Goal: Task Accomplishment & Management: Manage account settings

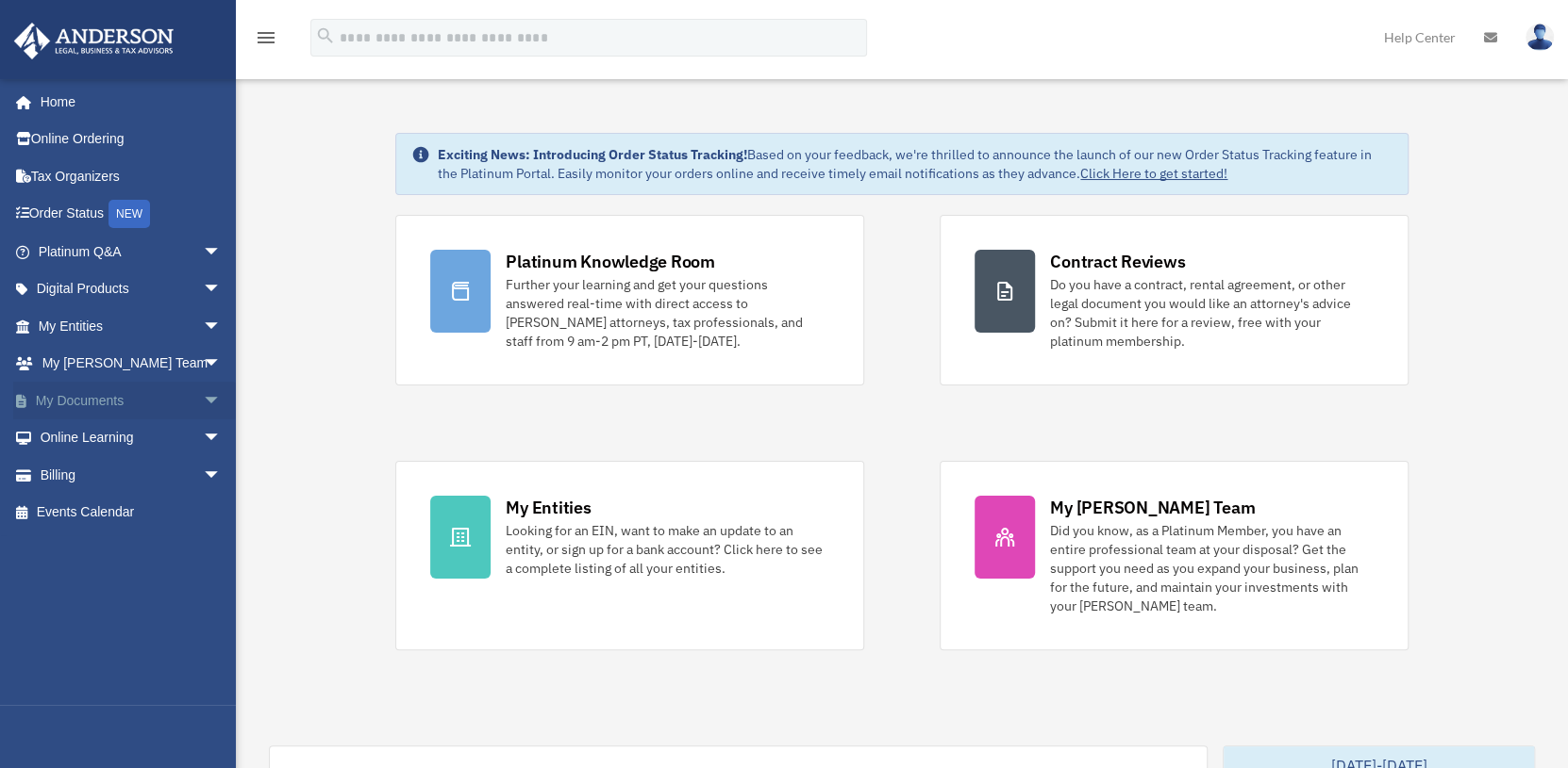
click at [203, 400] on span "arrow_drop_down" at bounding box center [221, 401] width 38 height 39
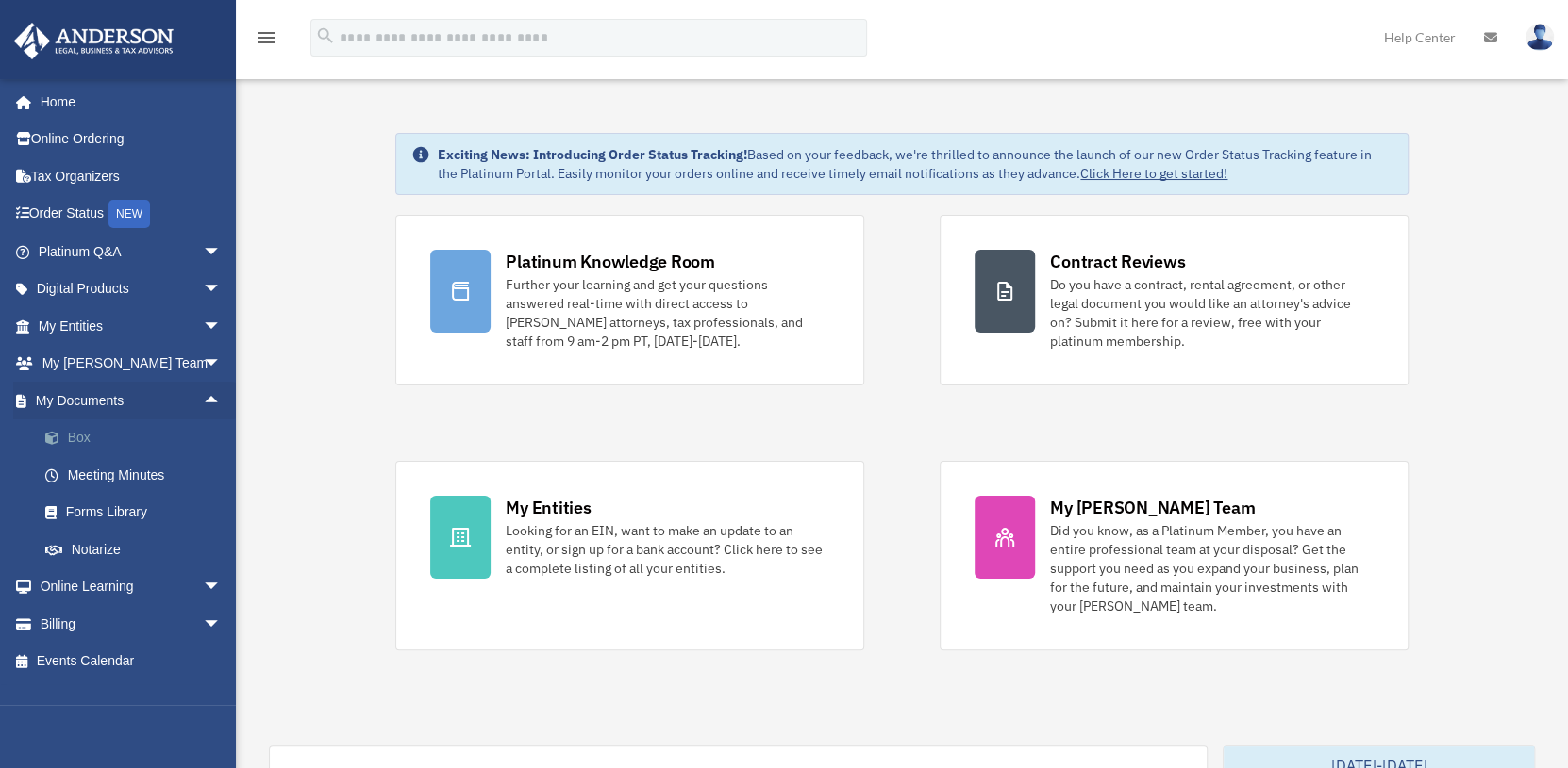
click at [88, 434] on link "Box" at bounding box center [138, 438] width 223 height 38
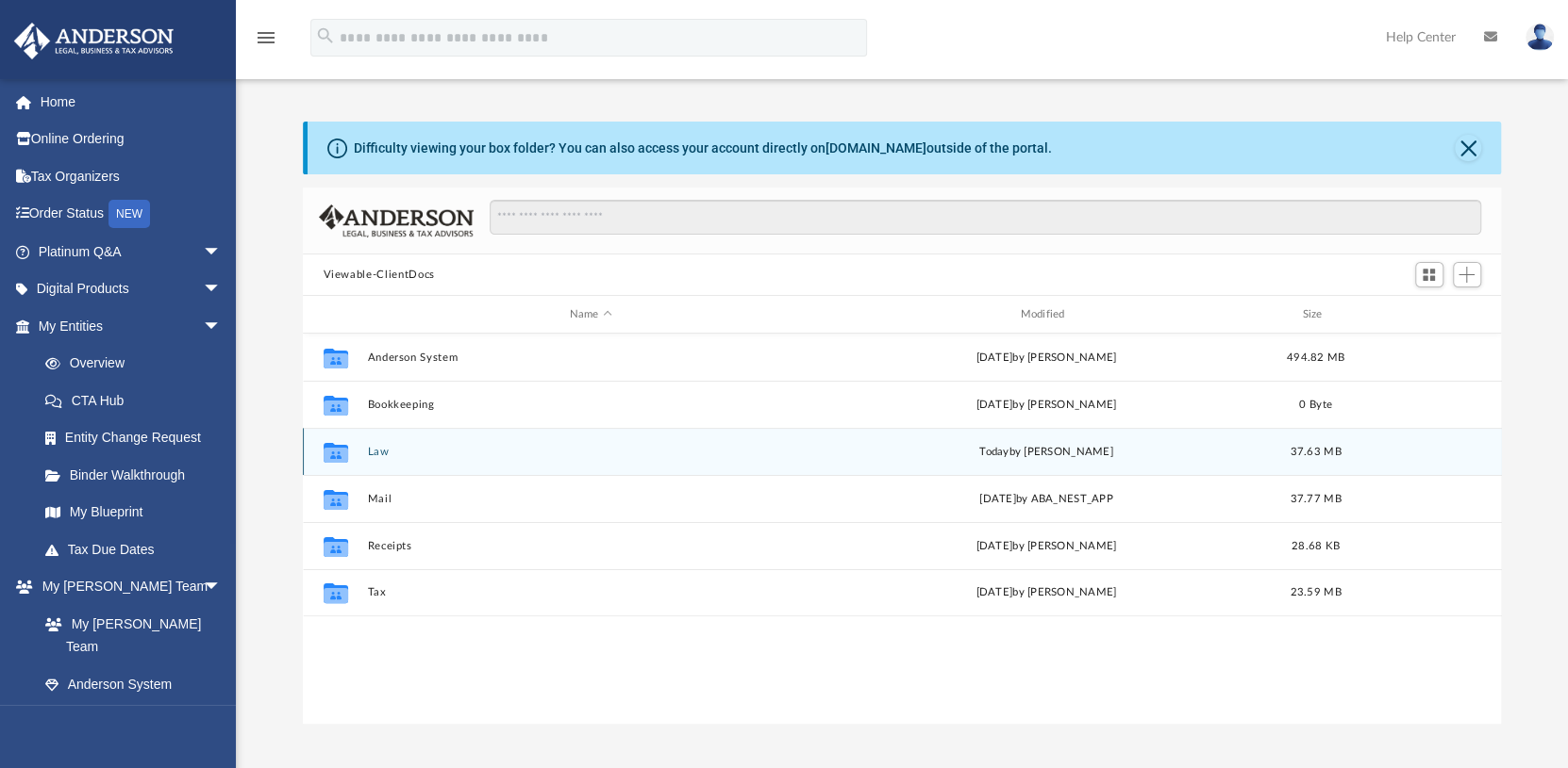
click at [378, 449] on button "Law" at bounding box center [590, 452] width 447 height 13
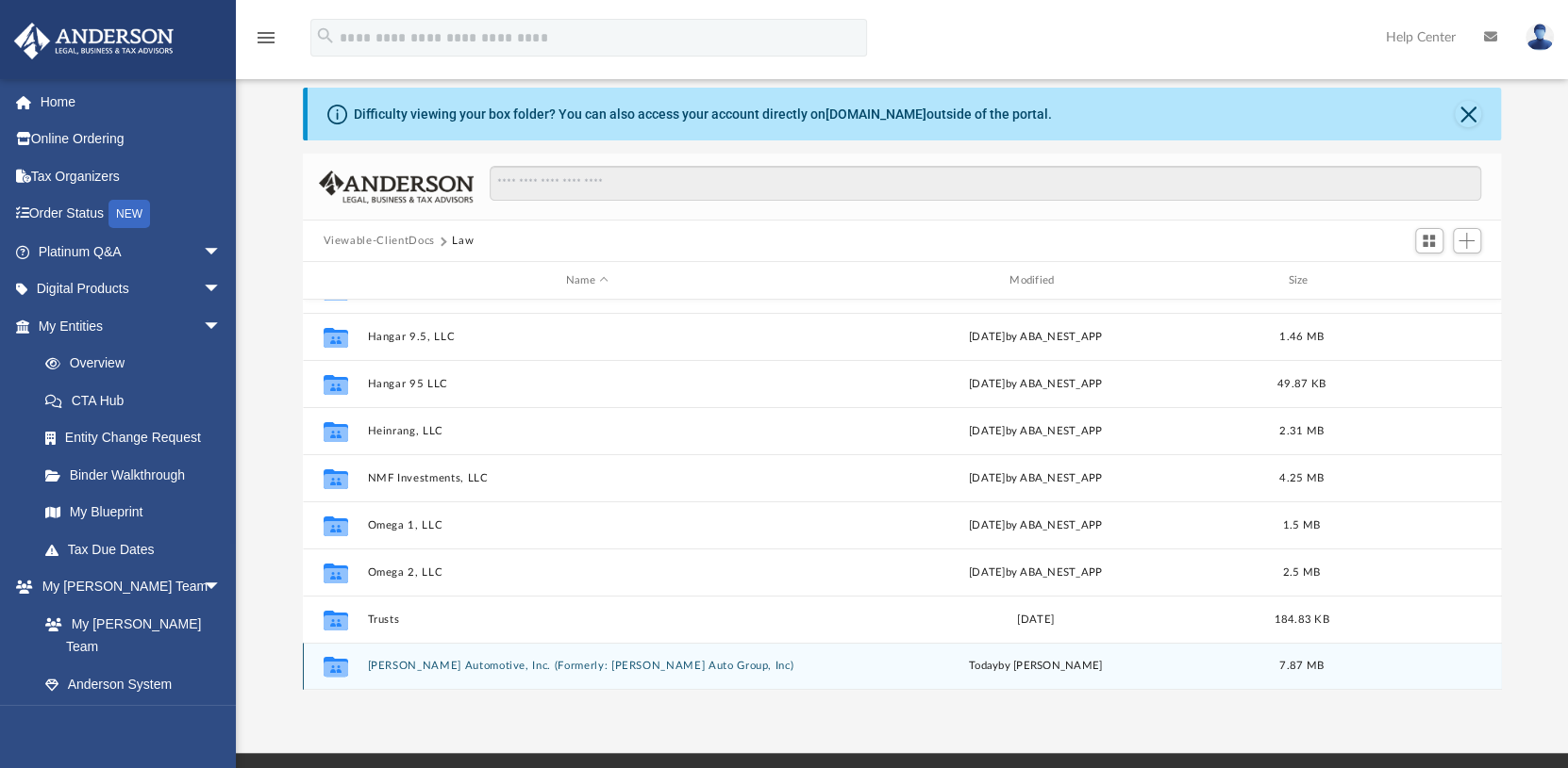
scroll to position [94, 0]
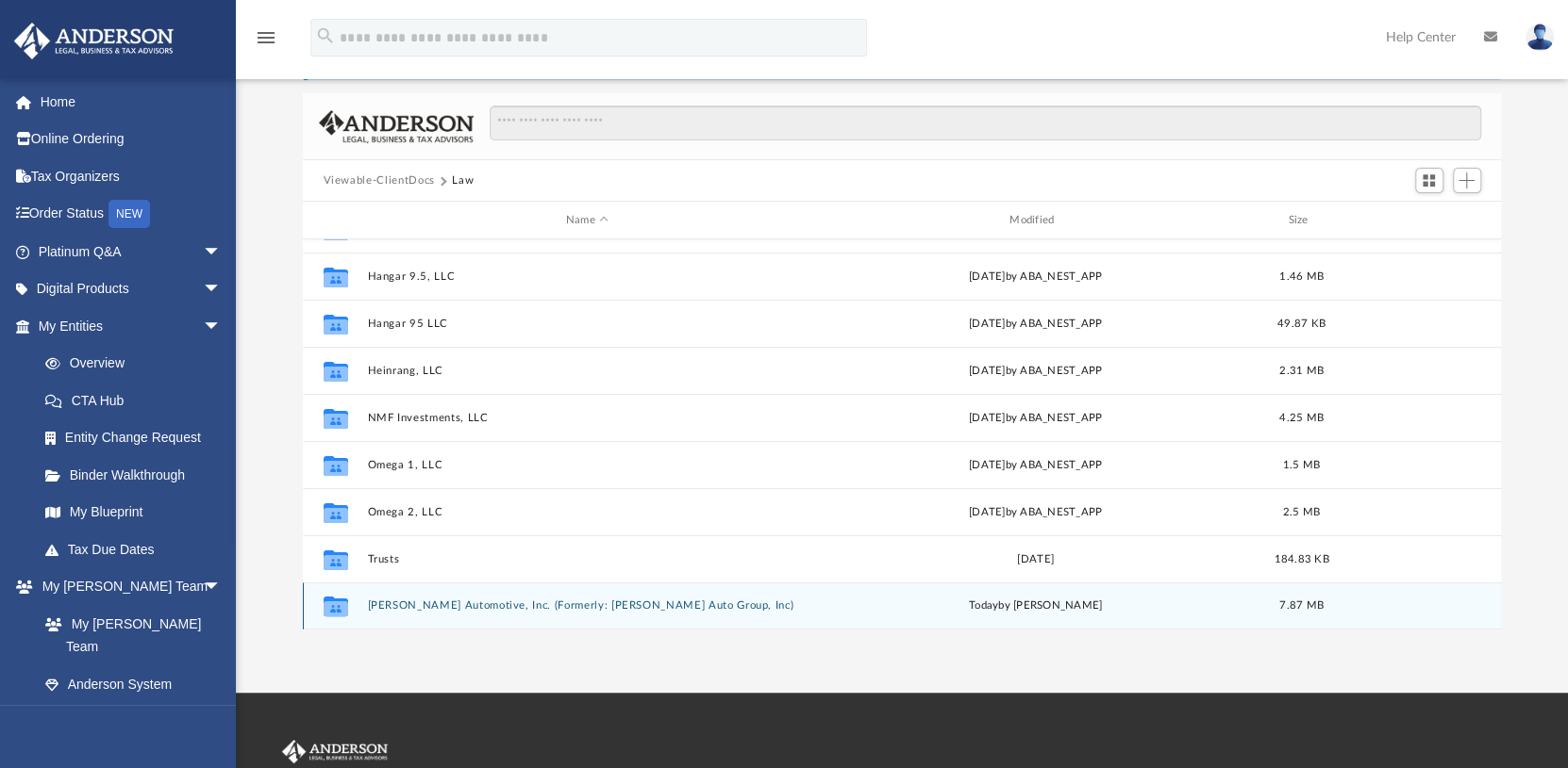
click at [481, 599] on div "Collaborated Folder 620 S Carlton Ave, LLC Thu Jan 16 2025 by ABA_NEST_APP 2.49…" at bounding box center [902, 434] width 1199 height 390
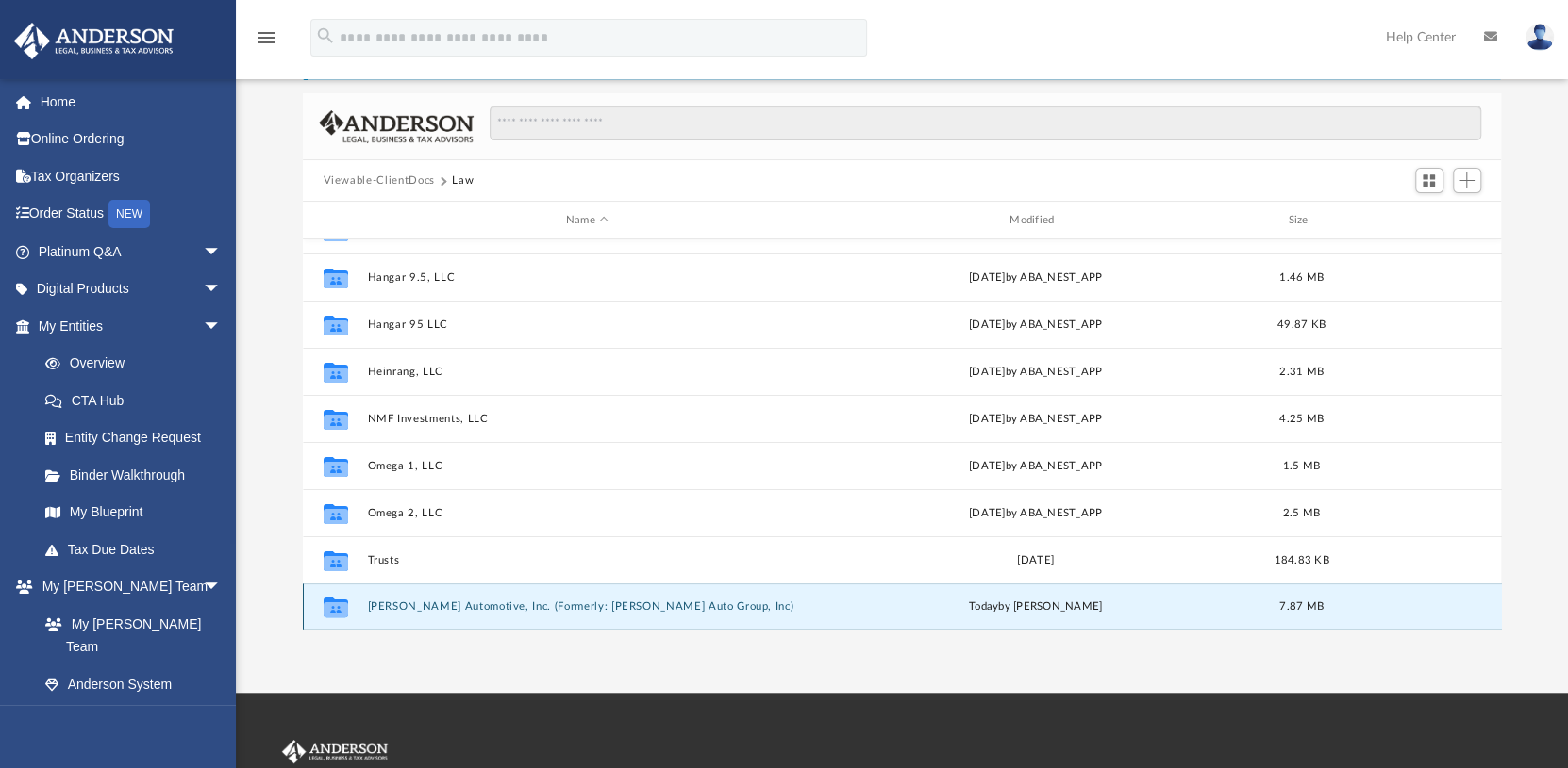
click at [643, 605] on button "Ziems Automotive, Inc. (Formerly: Ziems Auto Group, Inc)" at bounding box center [586, 606] width 440 height 13
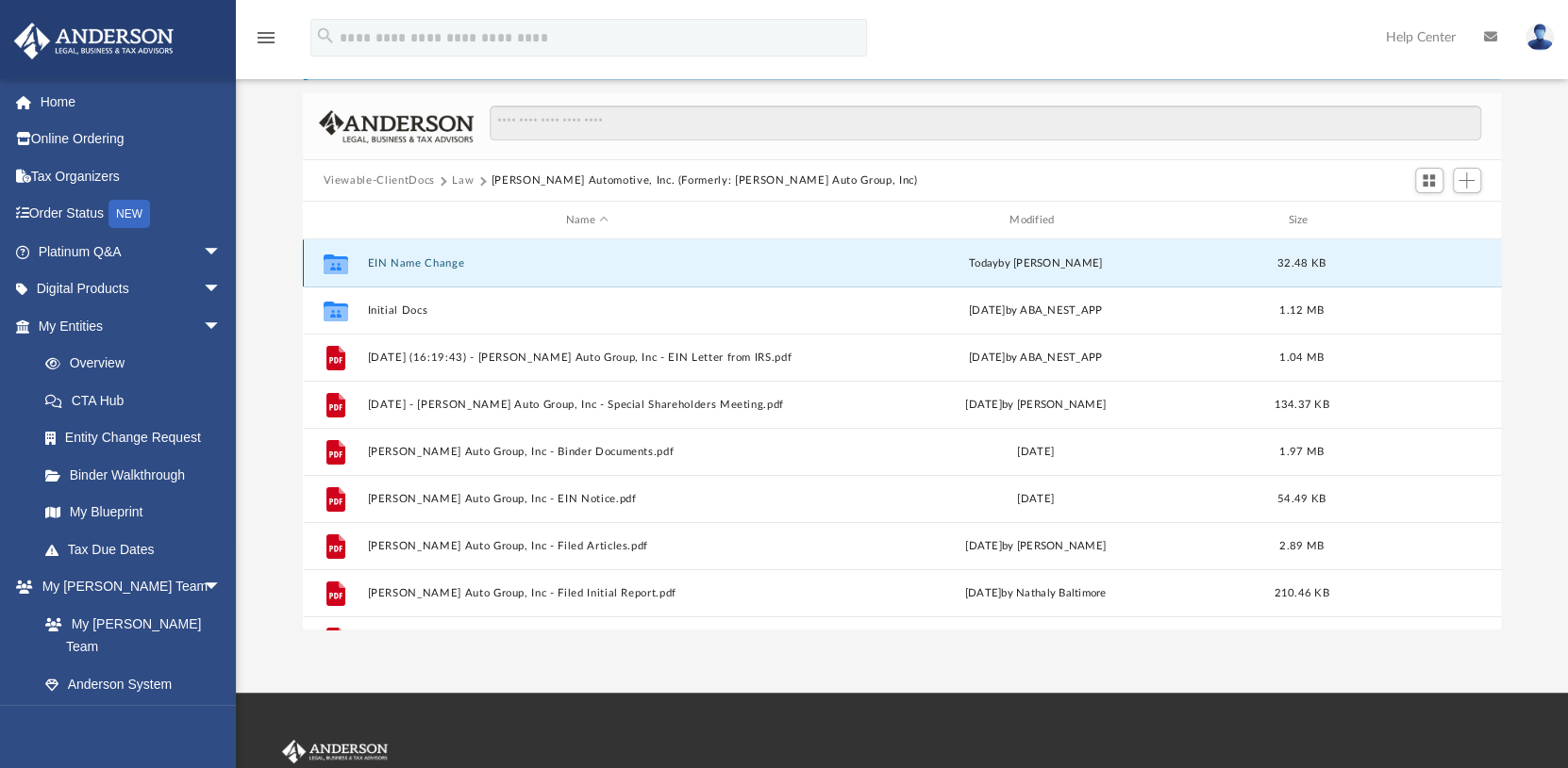
click at [414, 262] on button "EIN Name Change" at bounding box center [586, 263] width 440 height 13
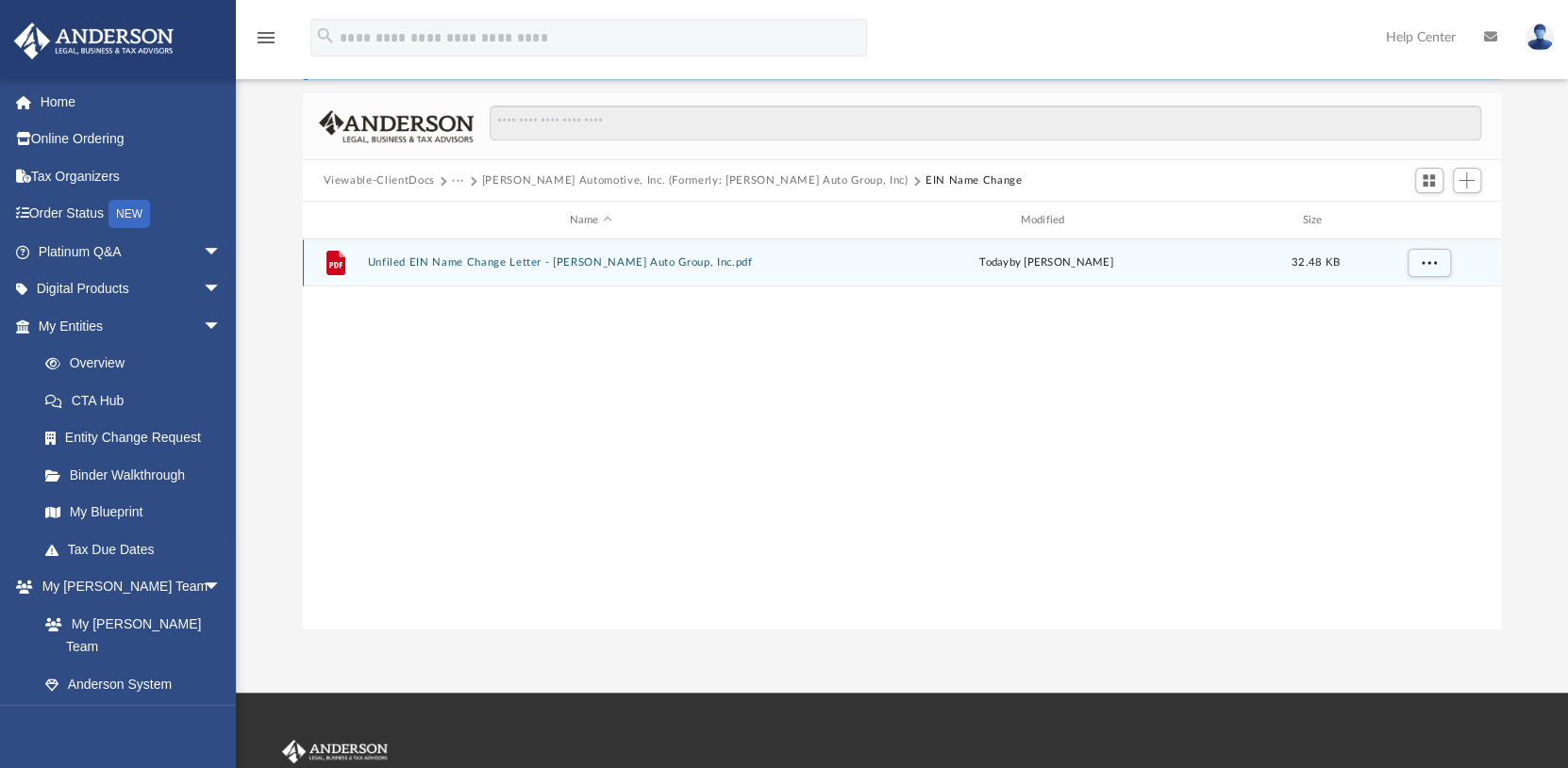
click at [488, 260] on button "Unfiled EIN Name Change Letter - Ziems Auto Group, Inc.pdf" at bounding box center [590, 262] width 447 height 13
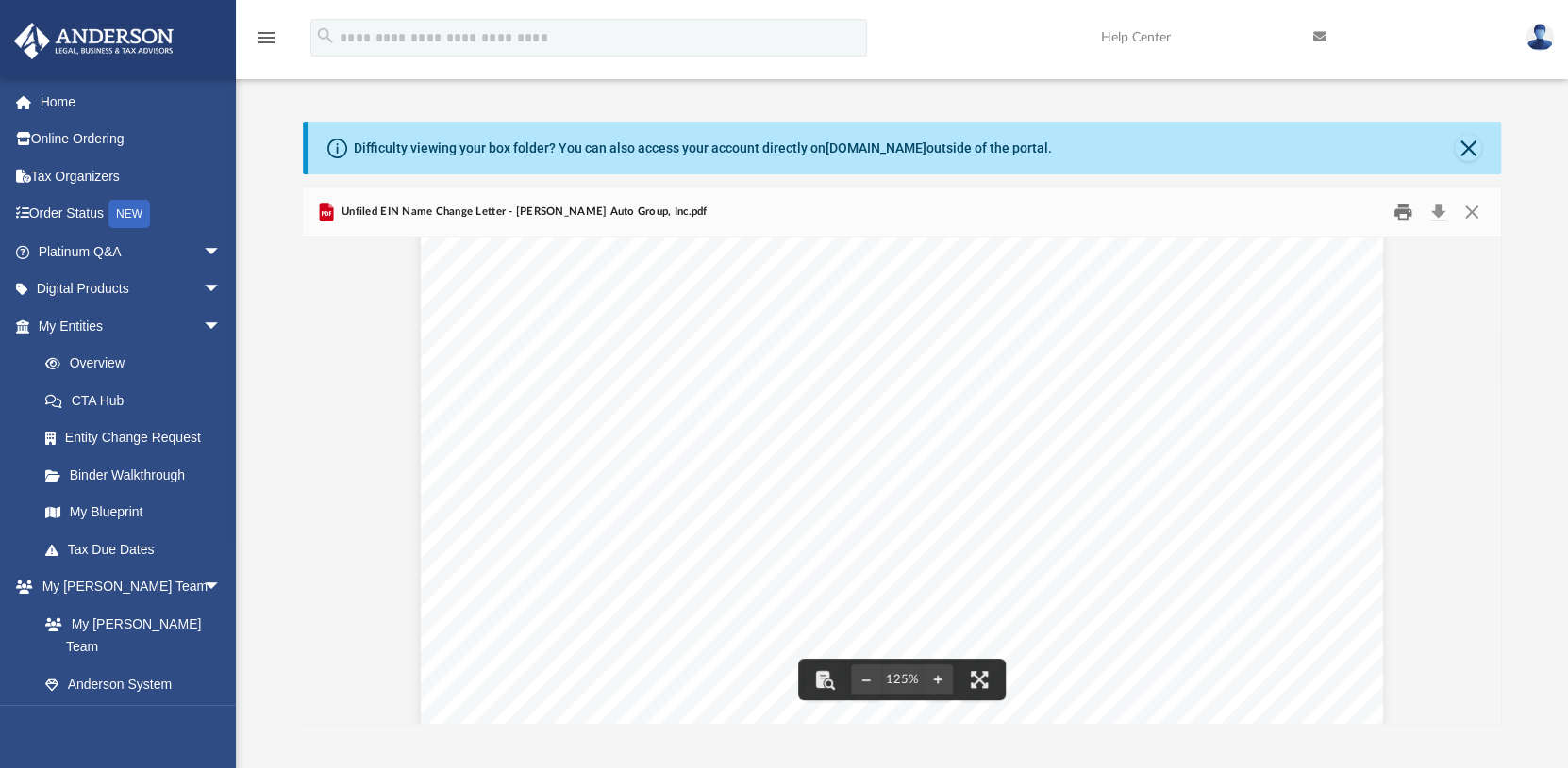
click at [1398, 214] on button "Print" at bounding box center [1402, 212] width 38 height 29
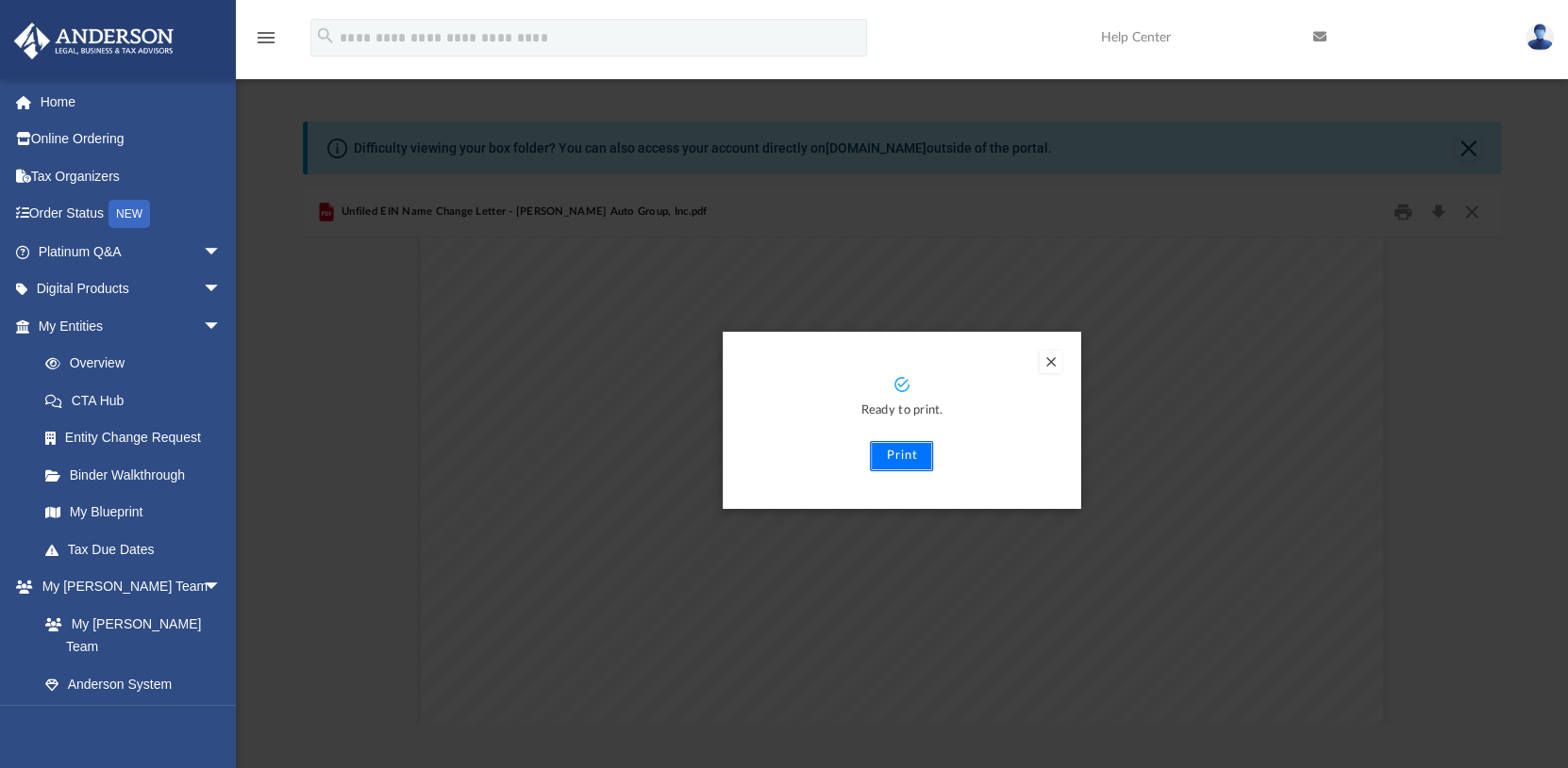
click at [899, 456] on button "Print" at bounding box center [900, 456] width 63 height 30
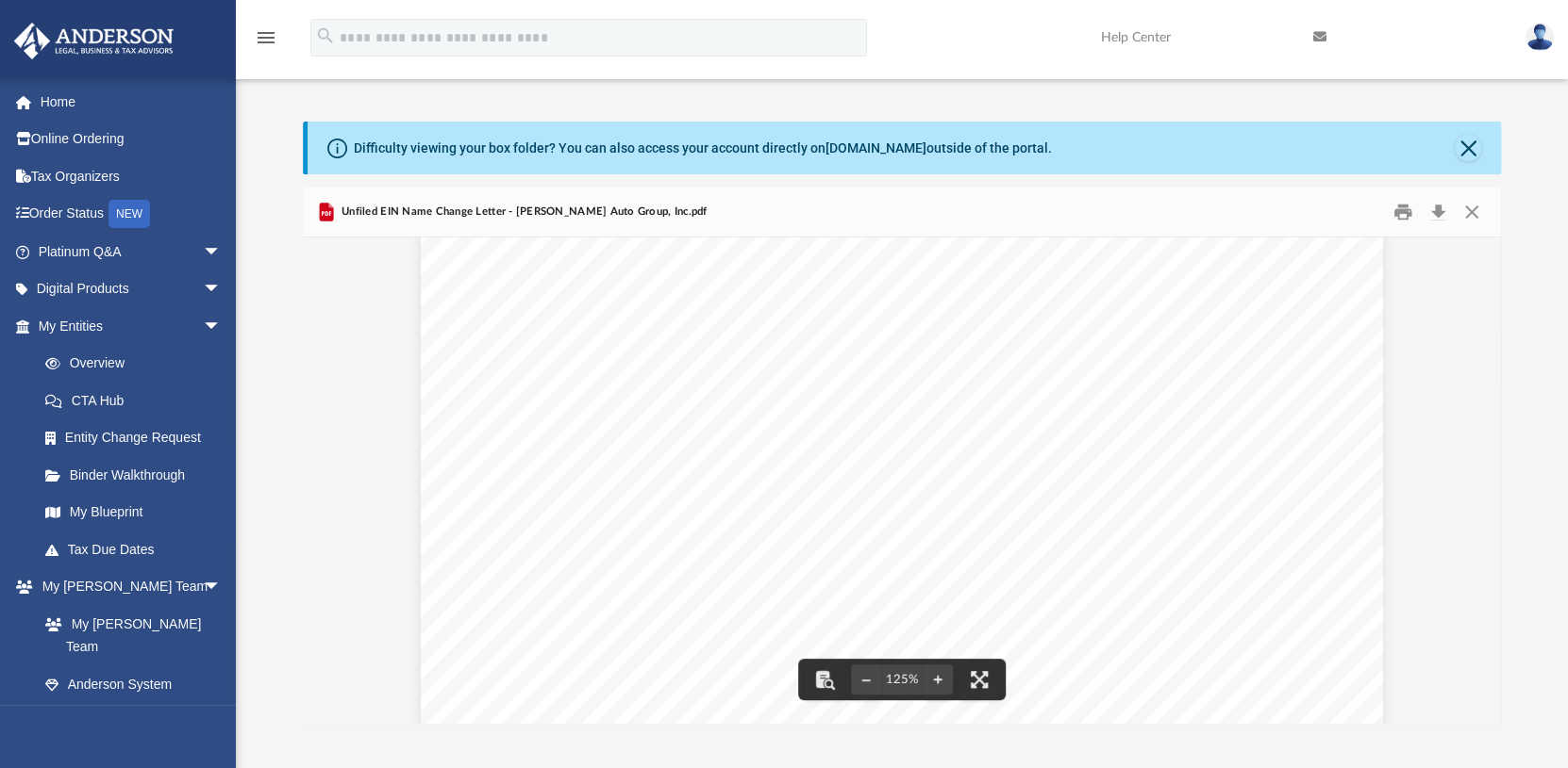
scroll to position [283, 0]
click at [1476, 218] on button "Close" at bounding box center [1471, 212] width 34 height 29
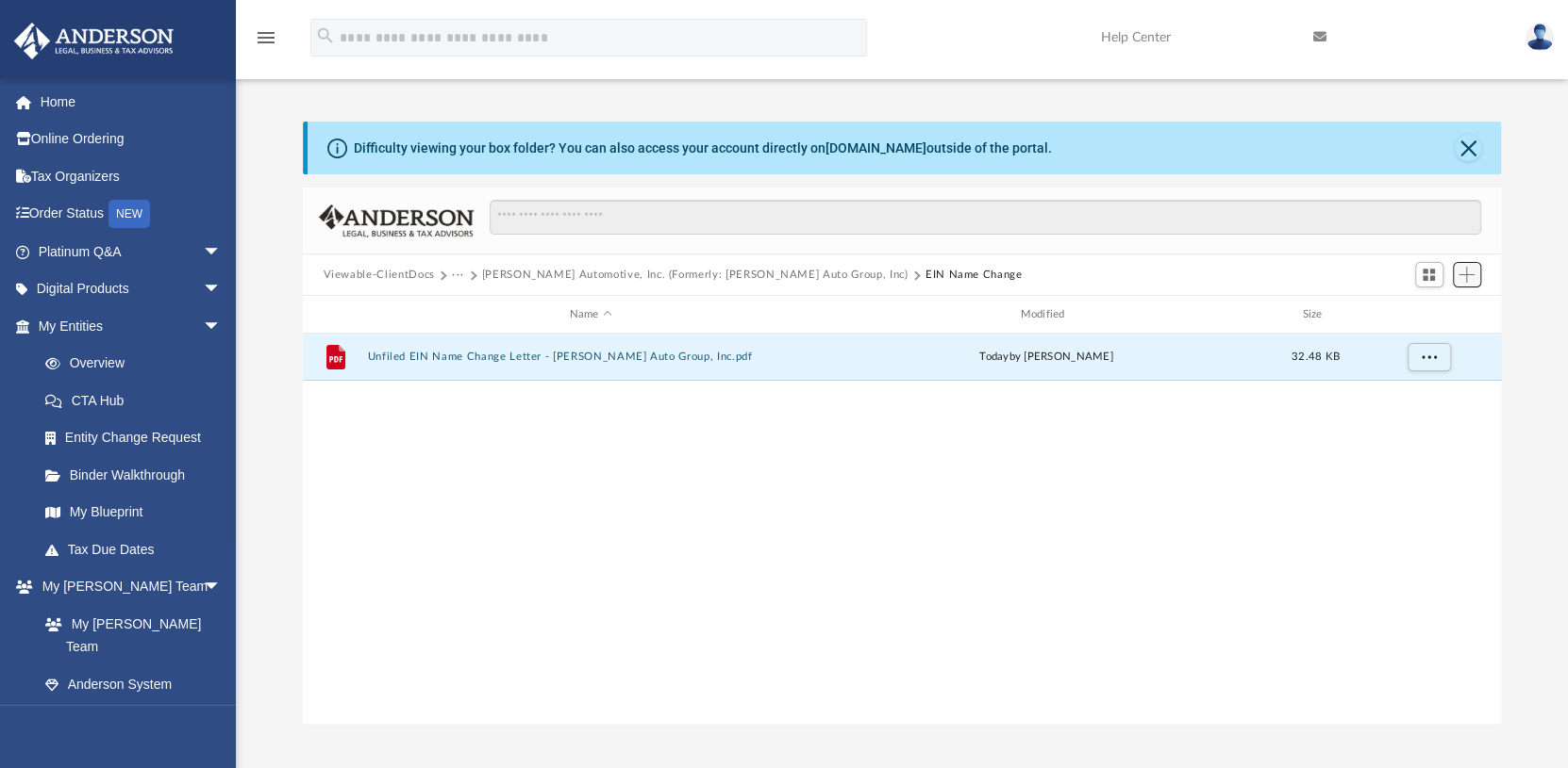
click at [1471, 277] on span "Add" at bounding box center [1466, 274] width 16 height 16
click at [1440, 322] on li "Upload" at bounding box center [1440, 312] width 60 height 19
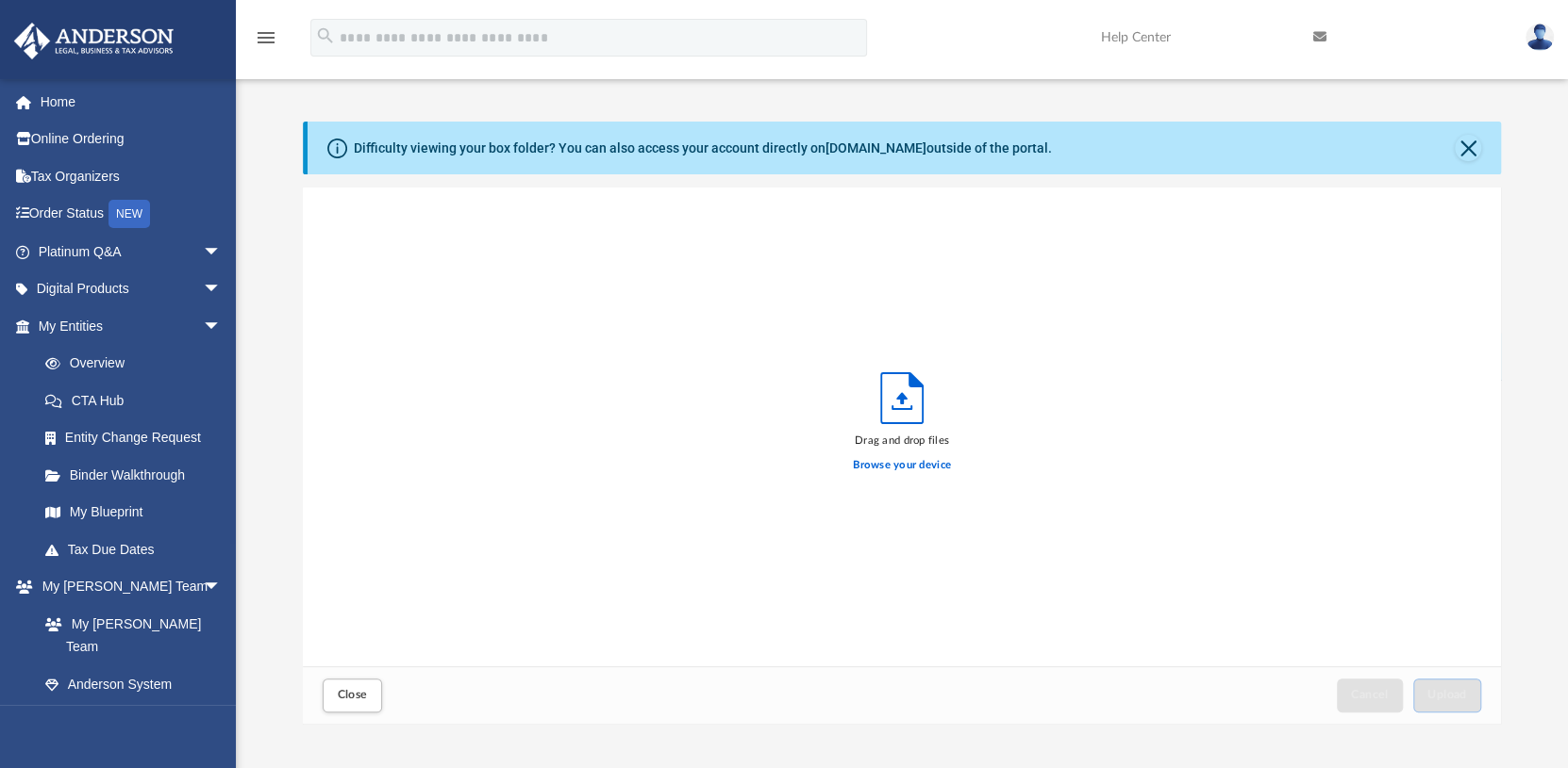
scroll to position [464, 1184]
click at [877, 464] on label "Browse your device" at bounding box center [901, 464] width 98 height 16
click at [0, 0] on input "Browse your device" at bounding box center [0, 0] width 0 height 0
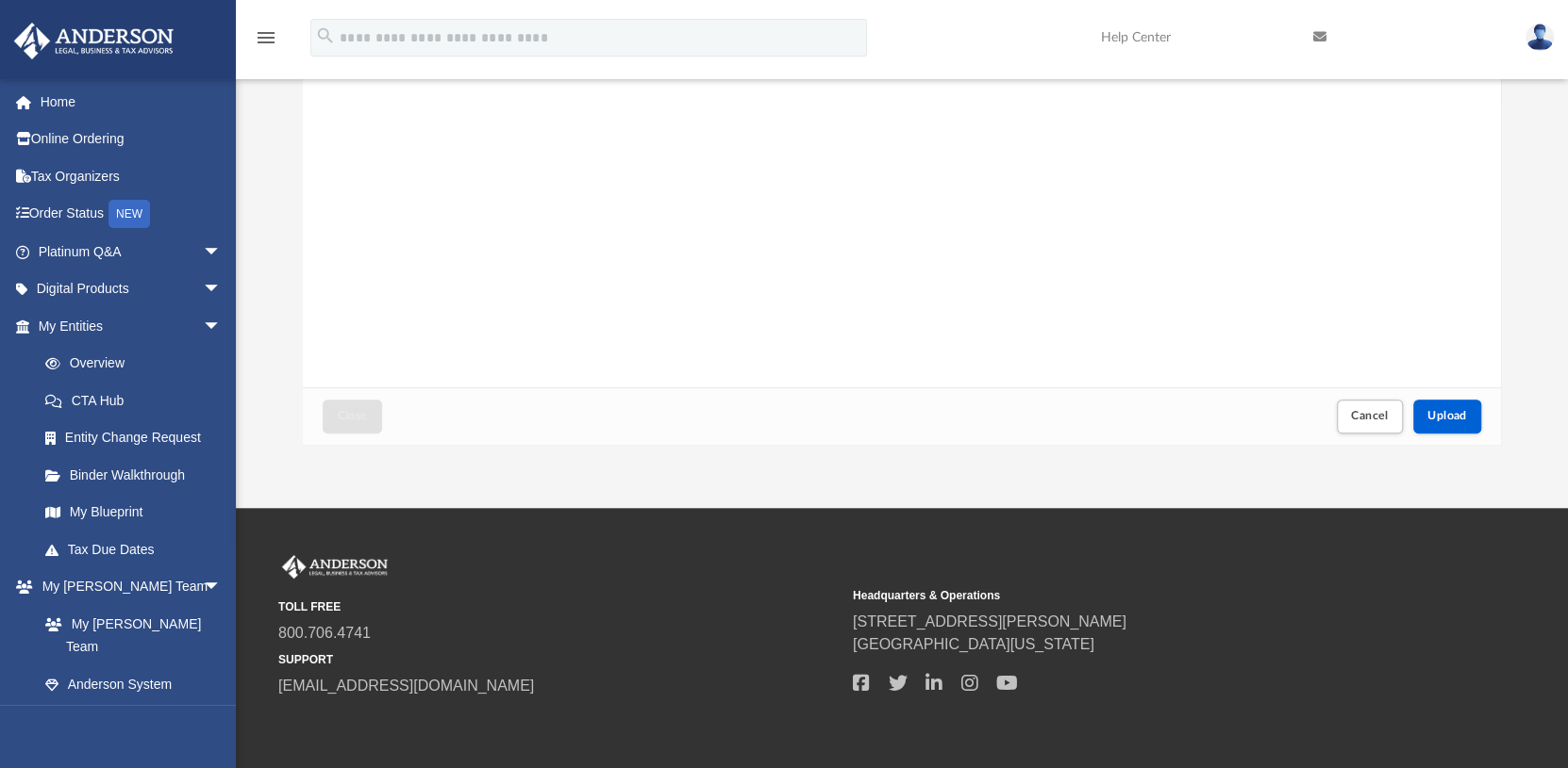
scroll to position [283, 0]
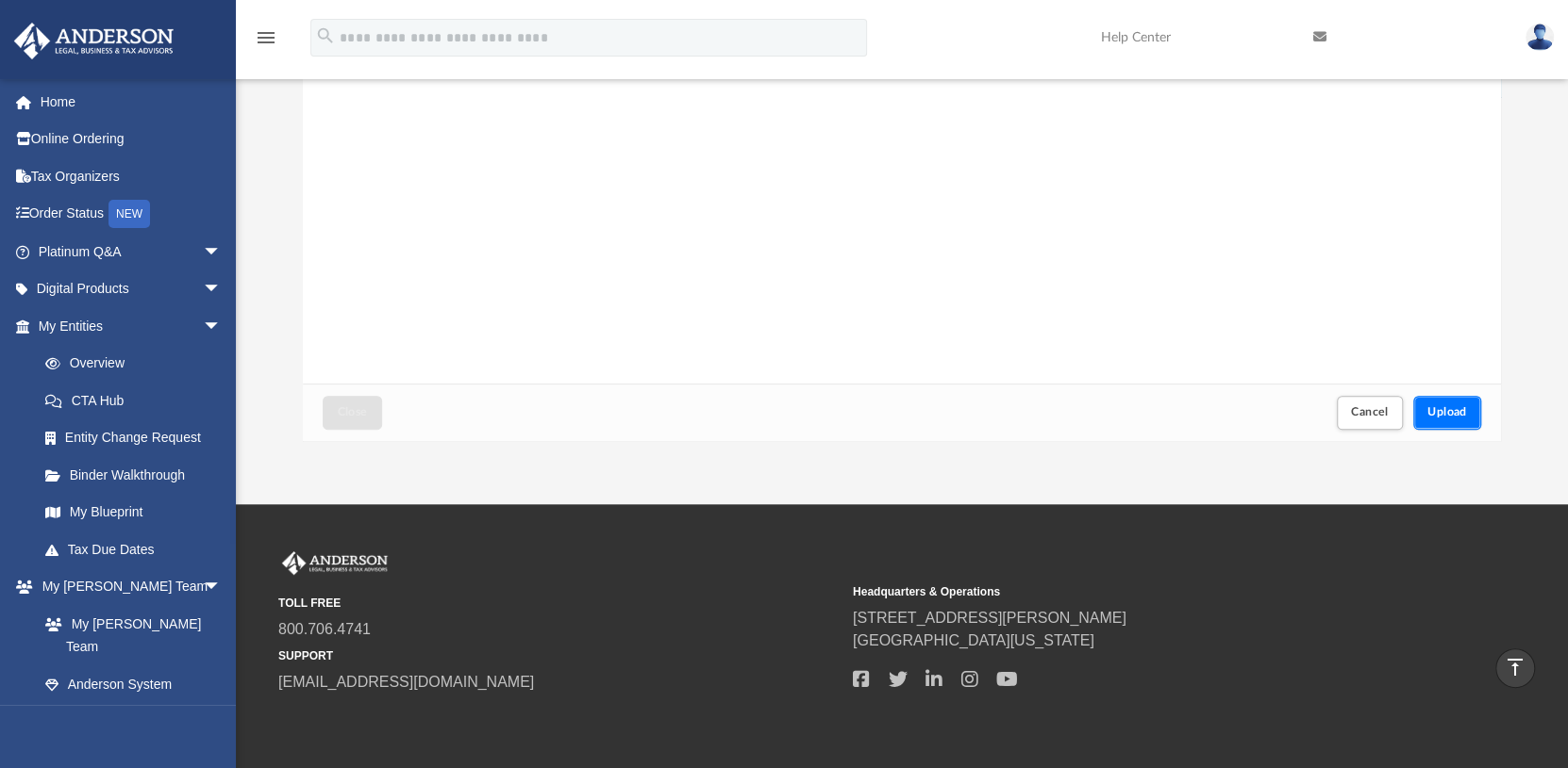
click at [1433, 406] on span "Upload" at bounding box center [1447, 412] width 40 height 12
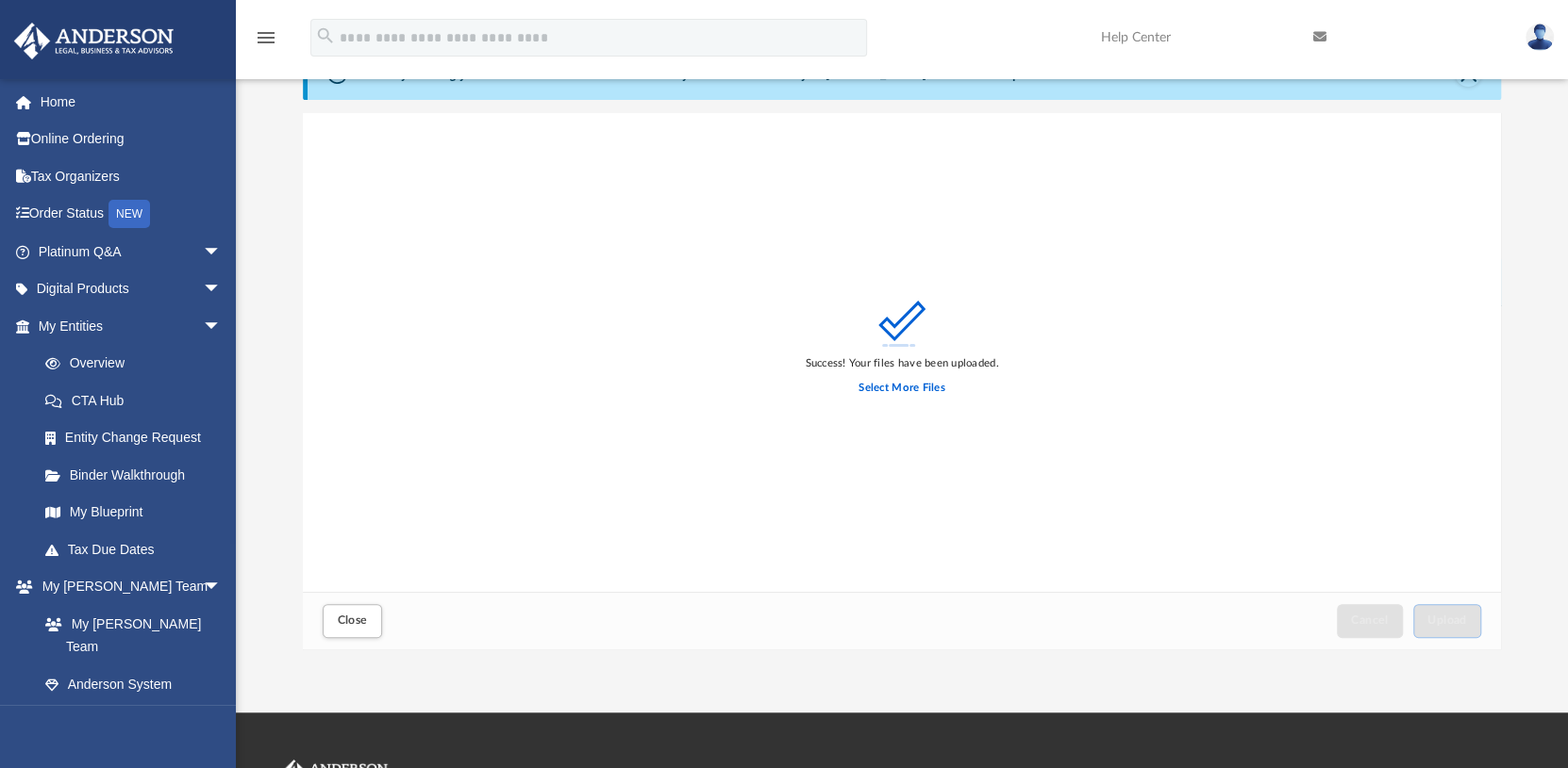
scroll to position [187, 0]
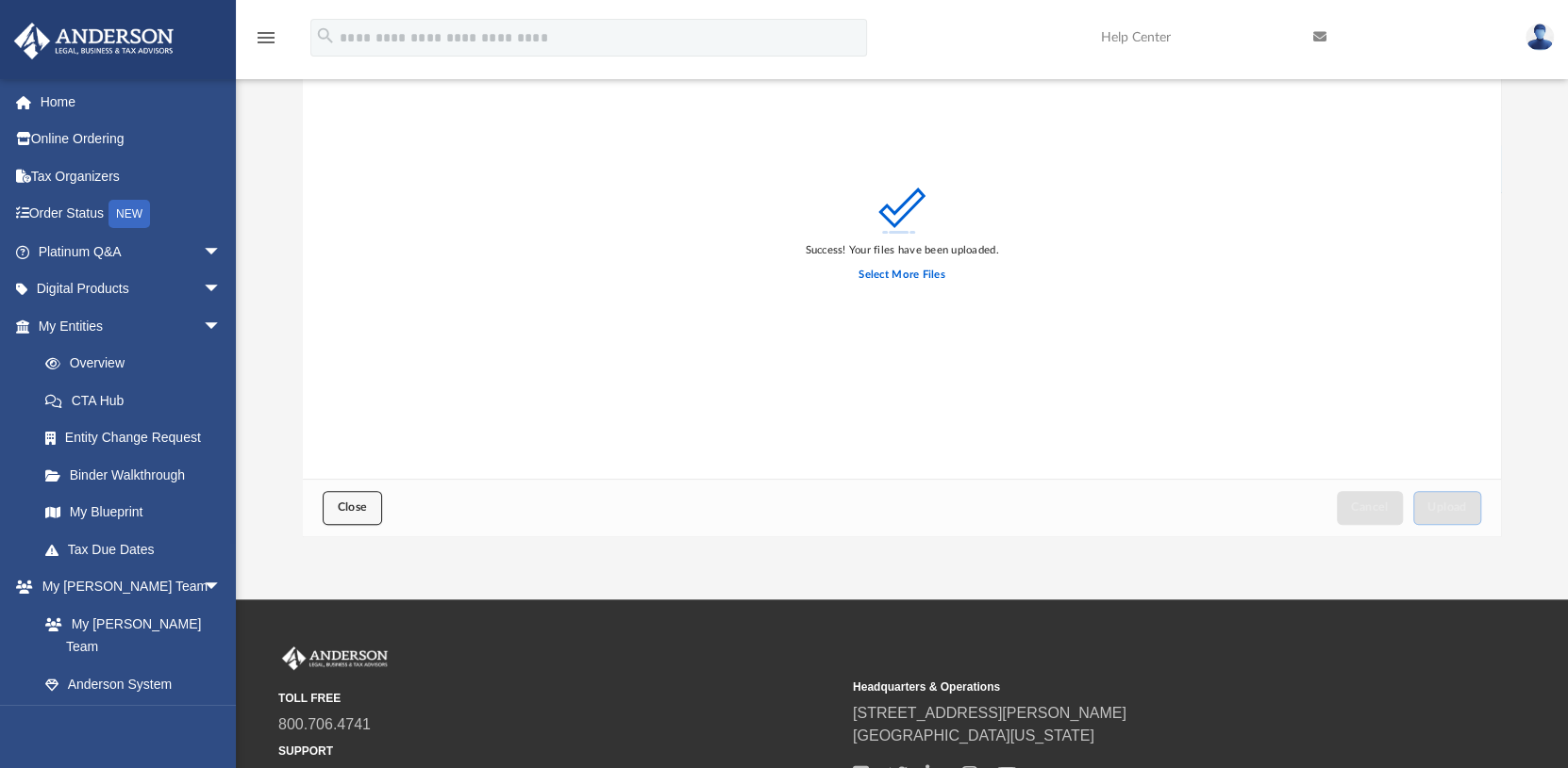
click at [349, 507] on span "Close" at bounding box center [351, 507] width 30 height 12
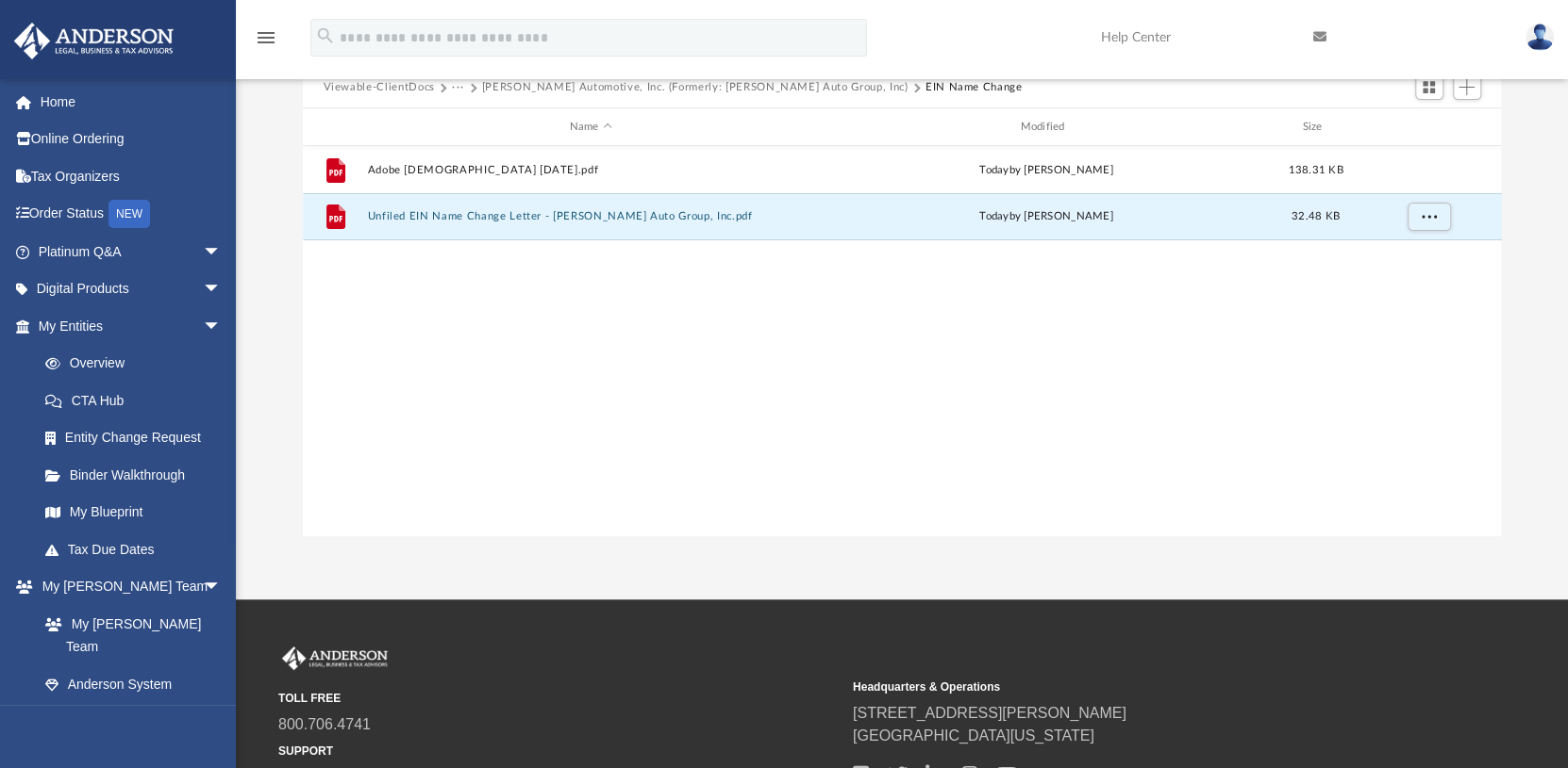
click at [343, 507] on div "File Adobe Scan Sep 5, 2025.pdf today by Mike Ziems 138.31 KB File Unfiled EIN …" at bounding box center [902, 341] width 1199 height 390
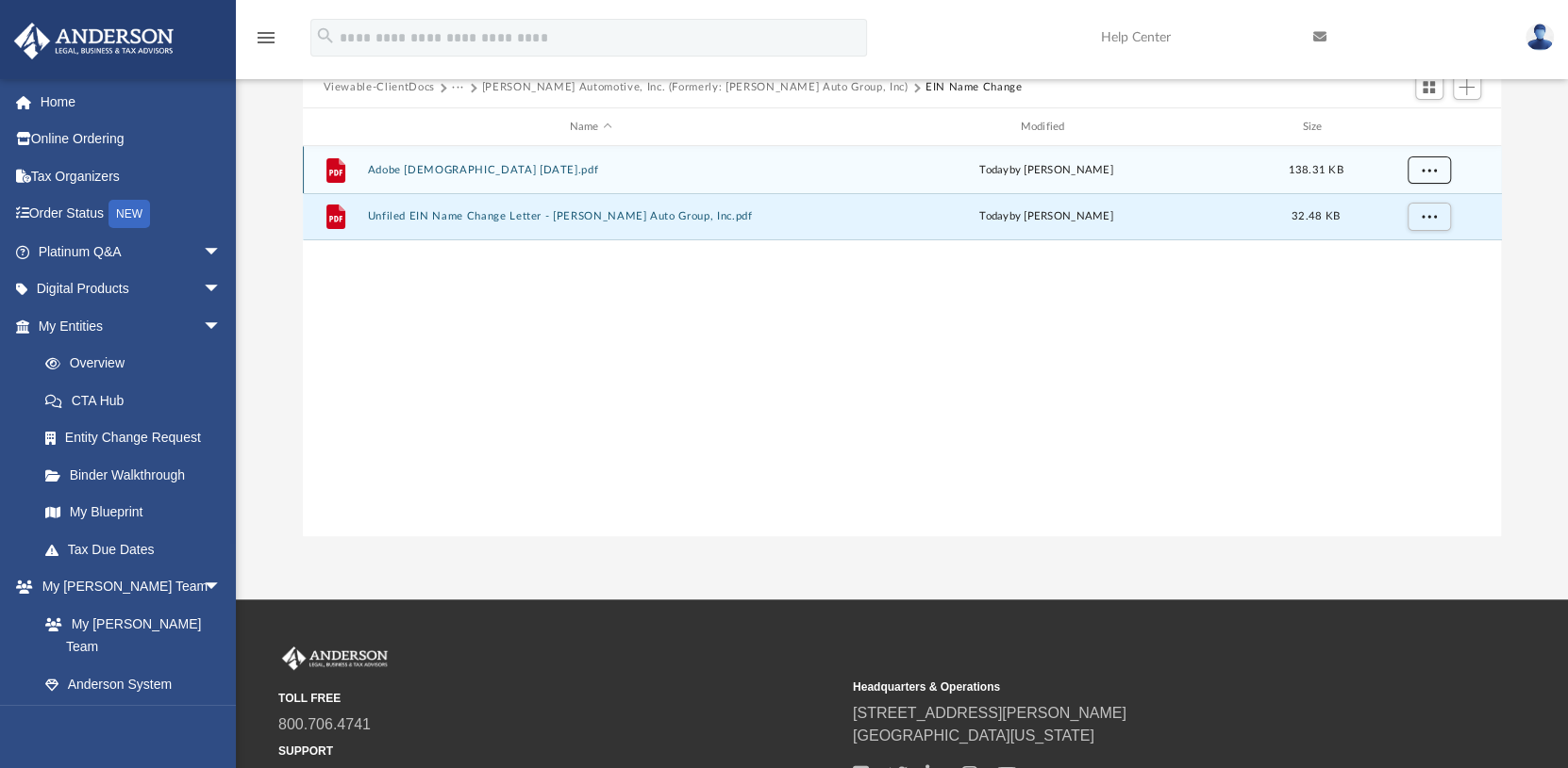
click at [1436, 169] on button "More options" at bounding box center [1427, 170] width 44 height 28
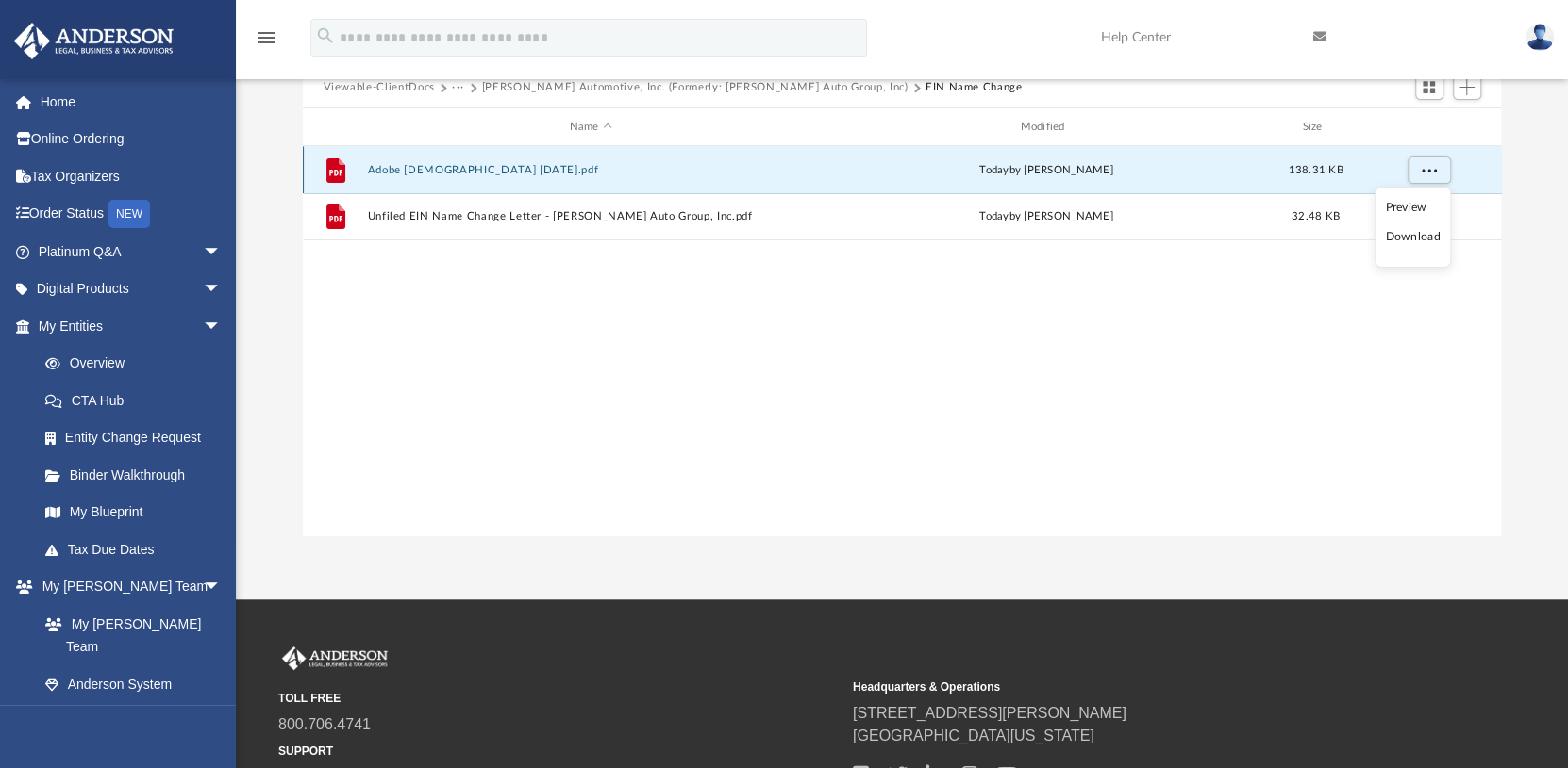
click at [781, 174] on button "Adobe Scan Sep 5, 2025.pdf" at bounding box center [590, 170] width 447 height 13
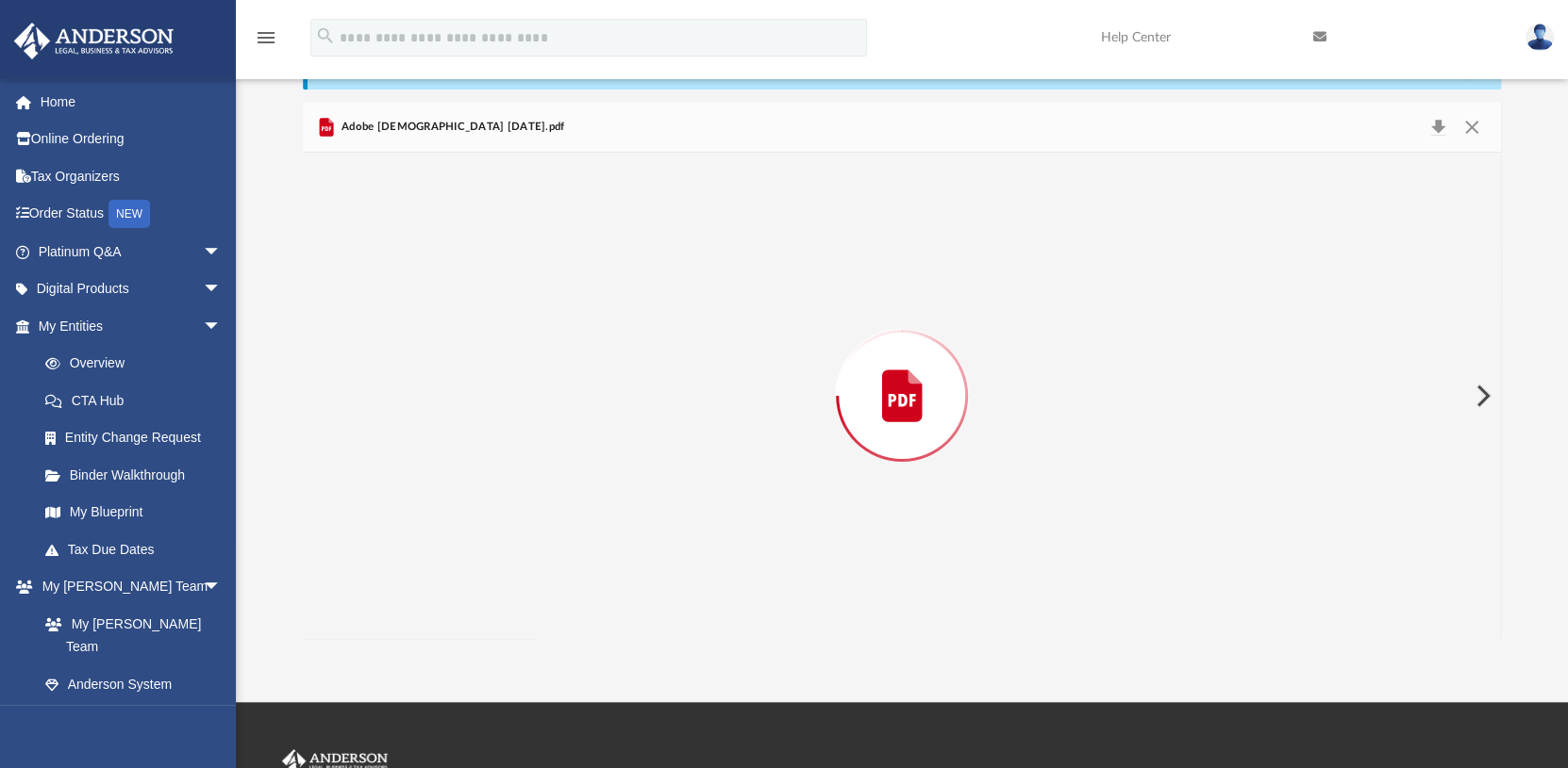
scroll to position [0, 0]
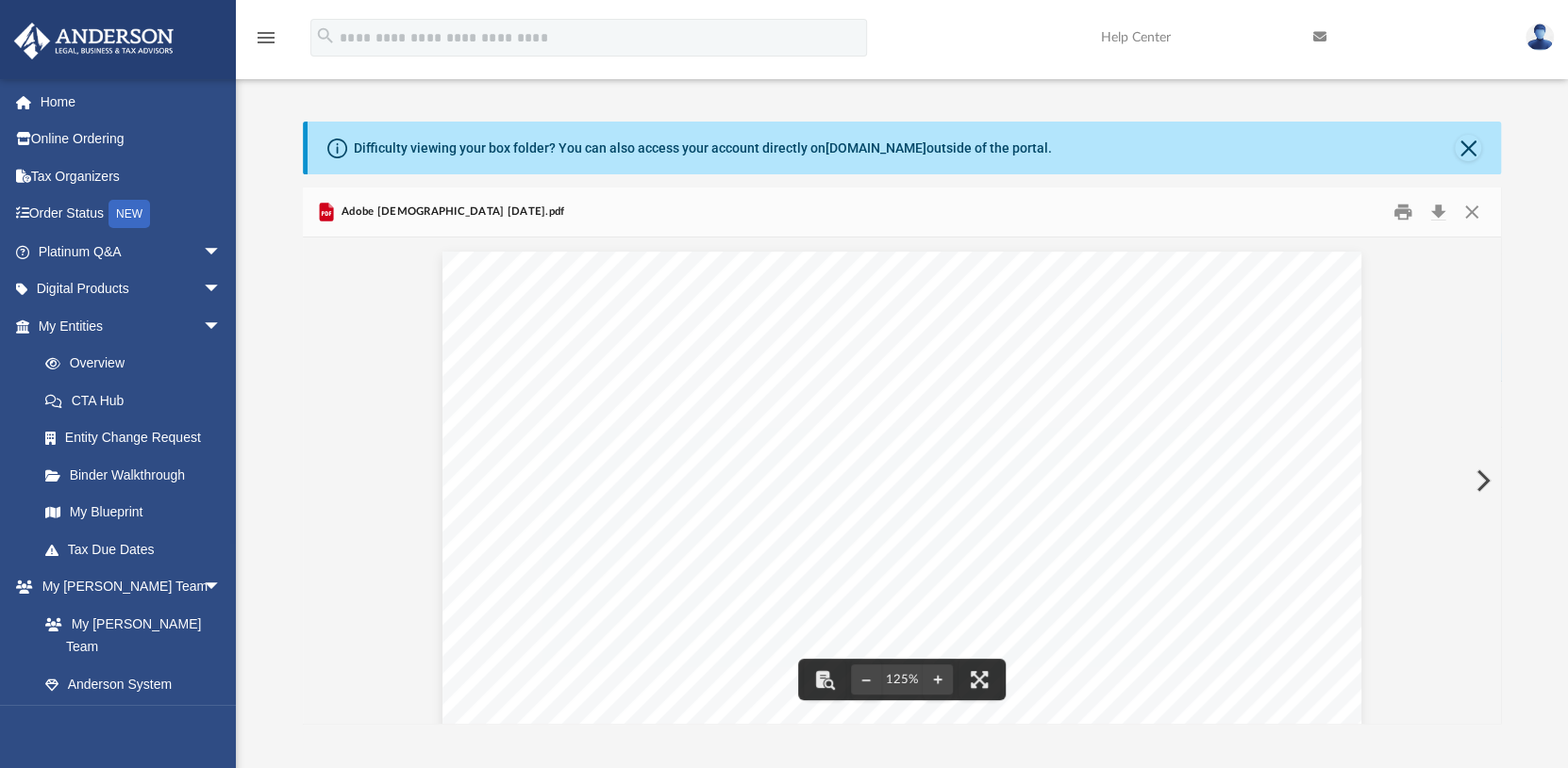
click at [437, 212] on span "Adobe Scan Sep 5, 2025.pdf" at bounding box center [451, 211] width 227 height 16
click at [1468, 208] on button "Close" at bounding box center [1471, 212] width 34 height 29
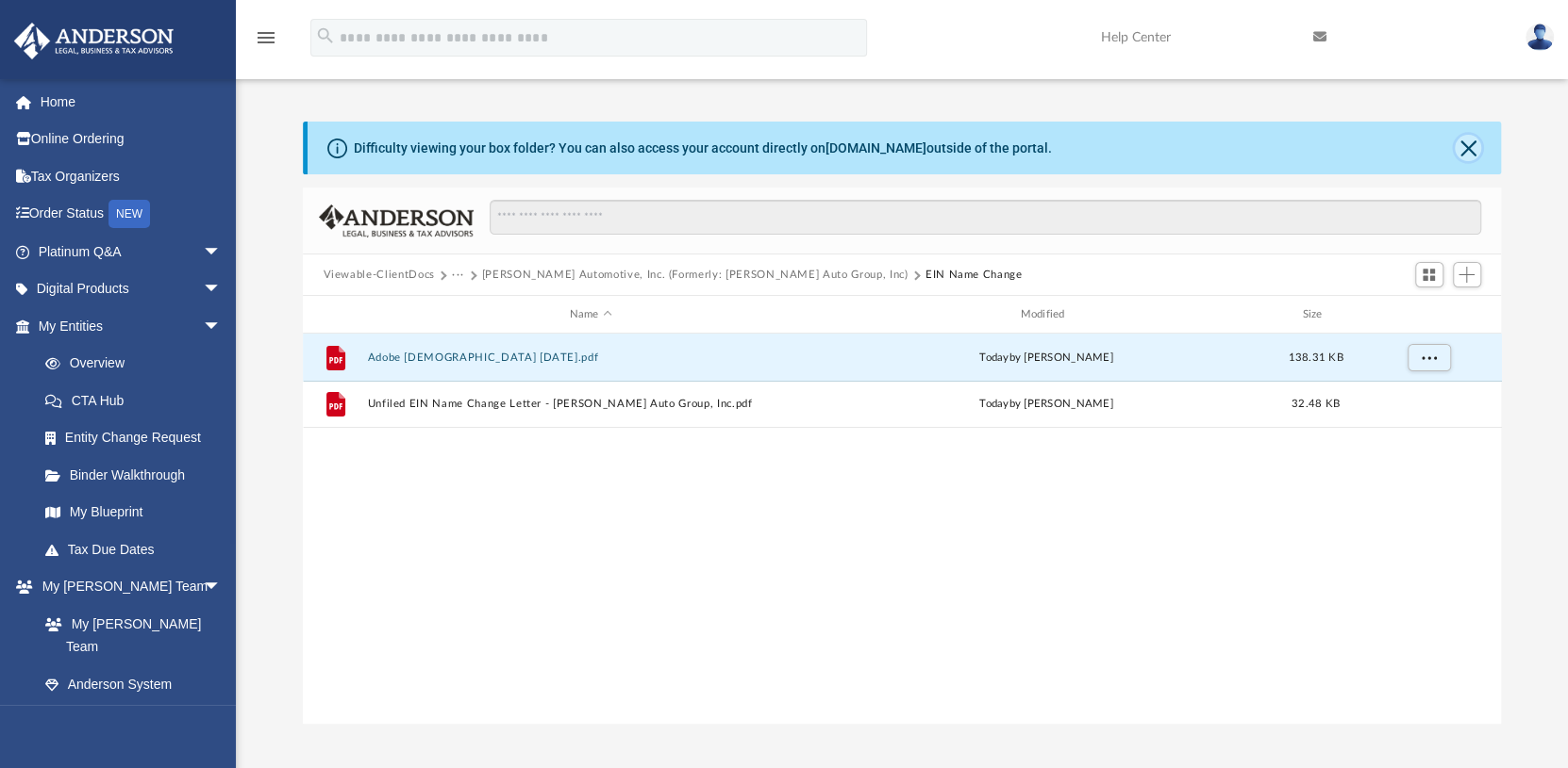
click at [1472, 138] on button "Close" at bounding box center [1467, 147] width 26 height 26
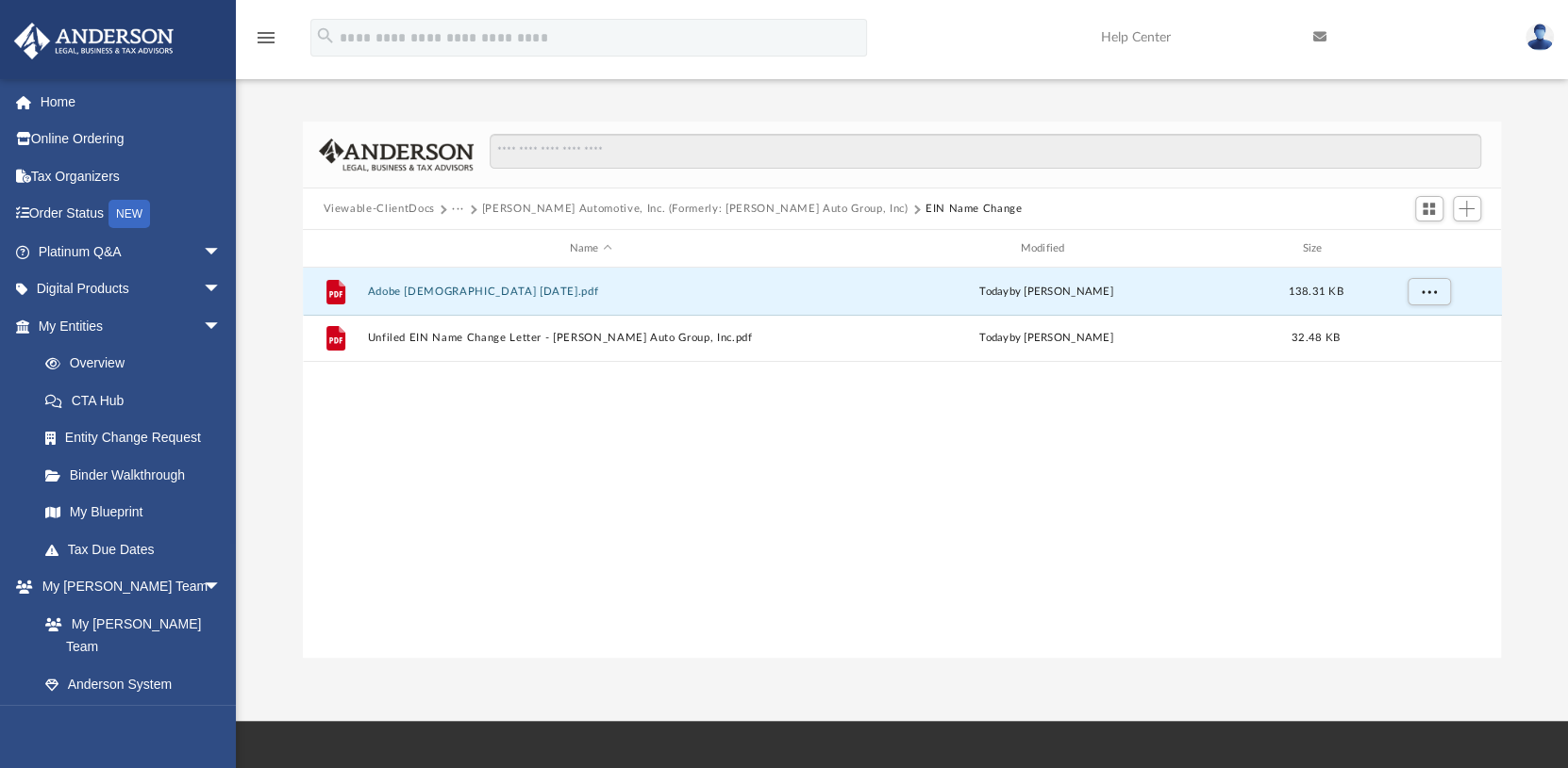
click at [404, 203] on button "Viewable-ClientDocs" at bounding box center [377, 208] width 112 height 16
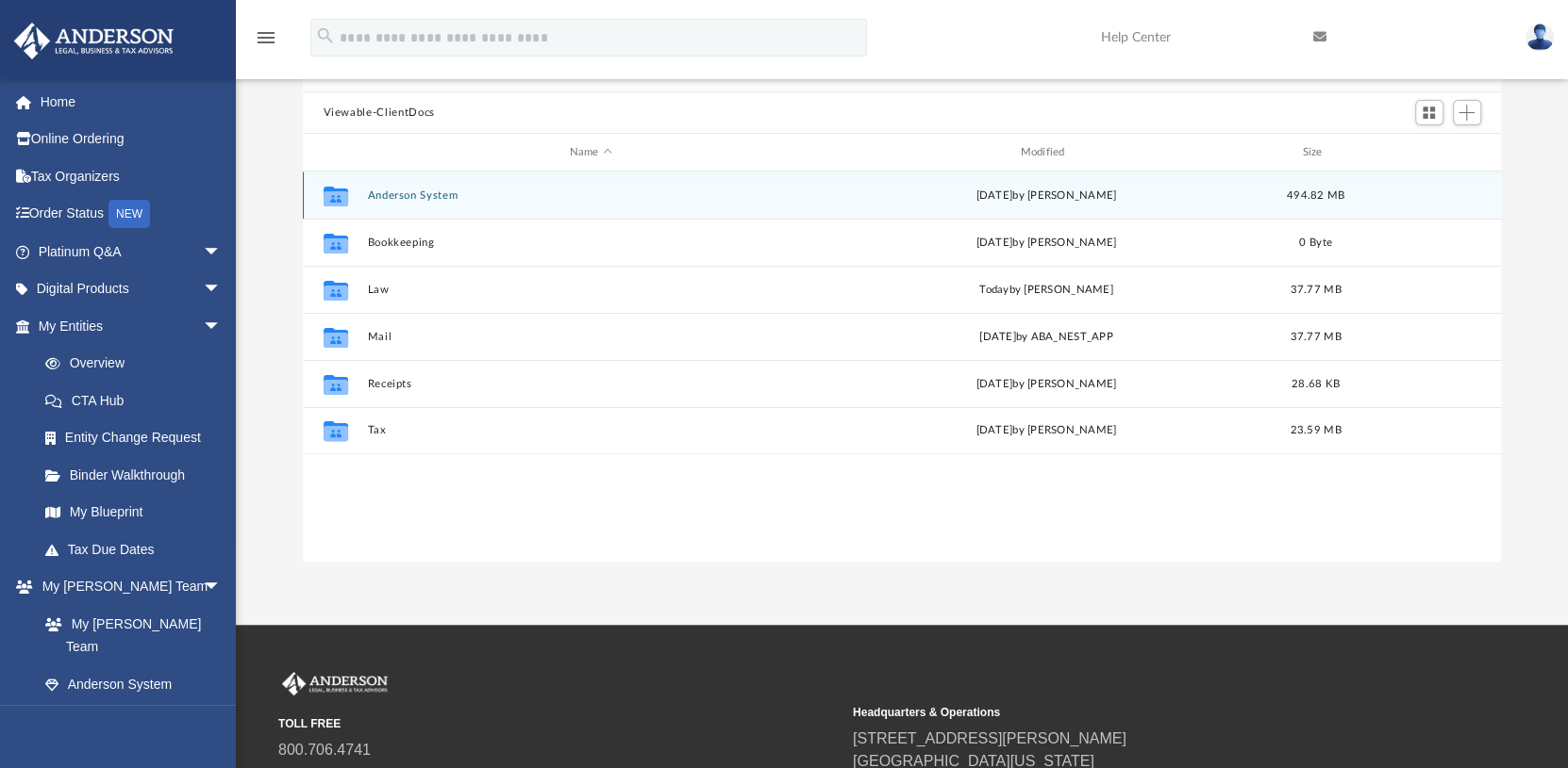
scroll to position [0, 0]
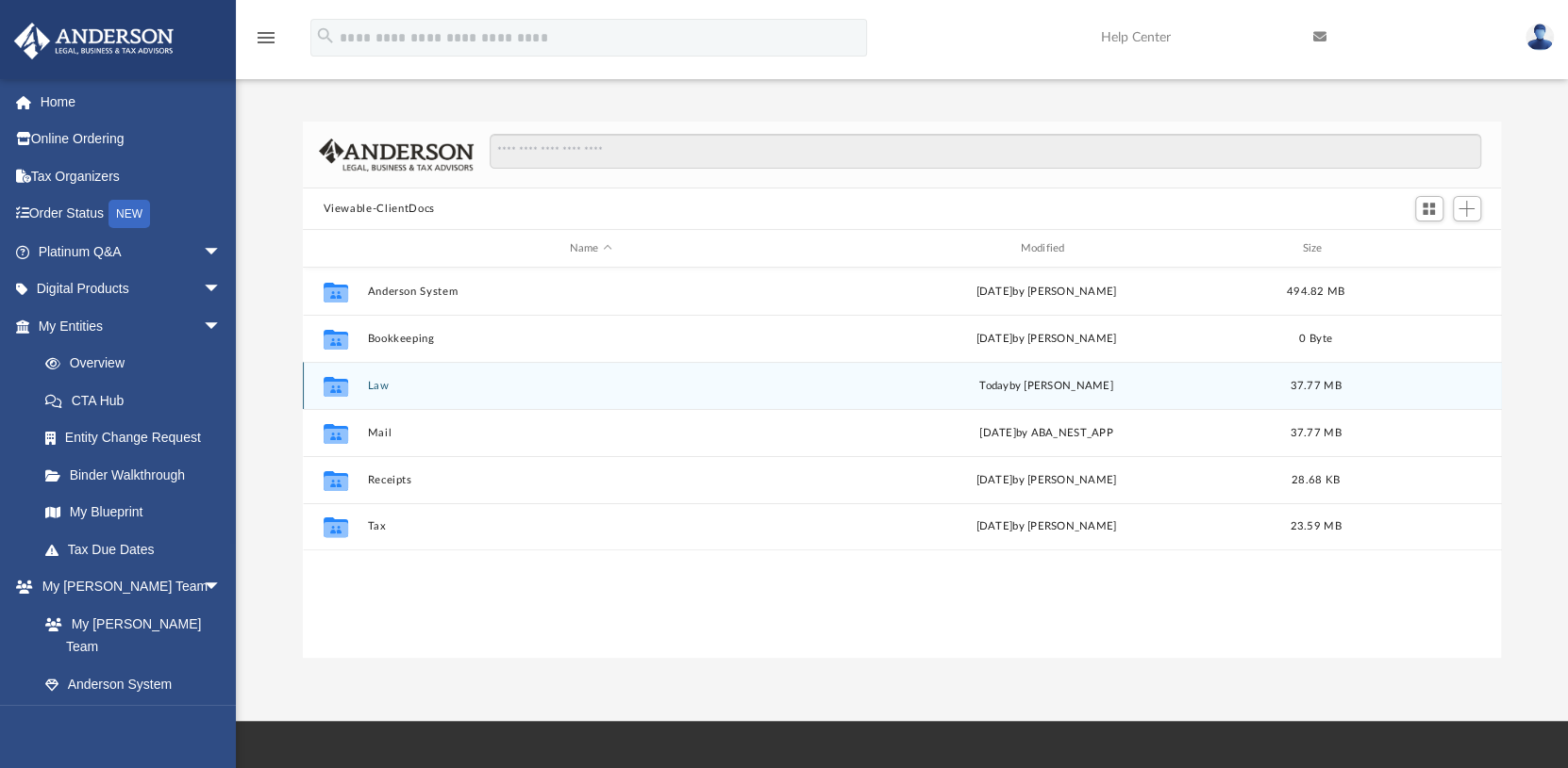
click at [449, 383] on button "Law" at bounding box center [590, 386] width 447 height 13
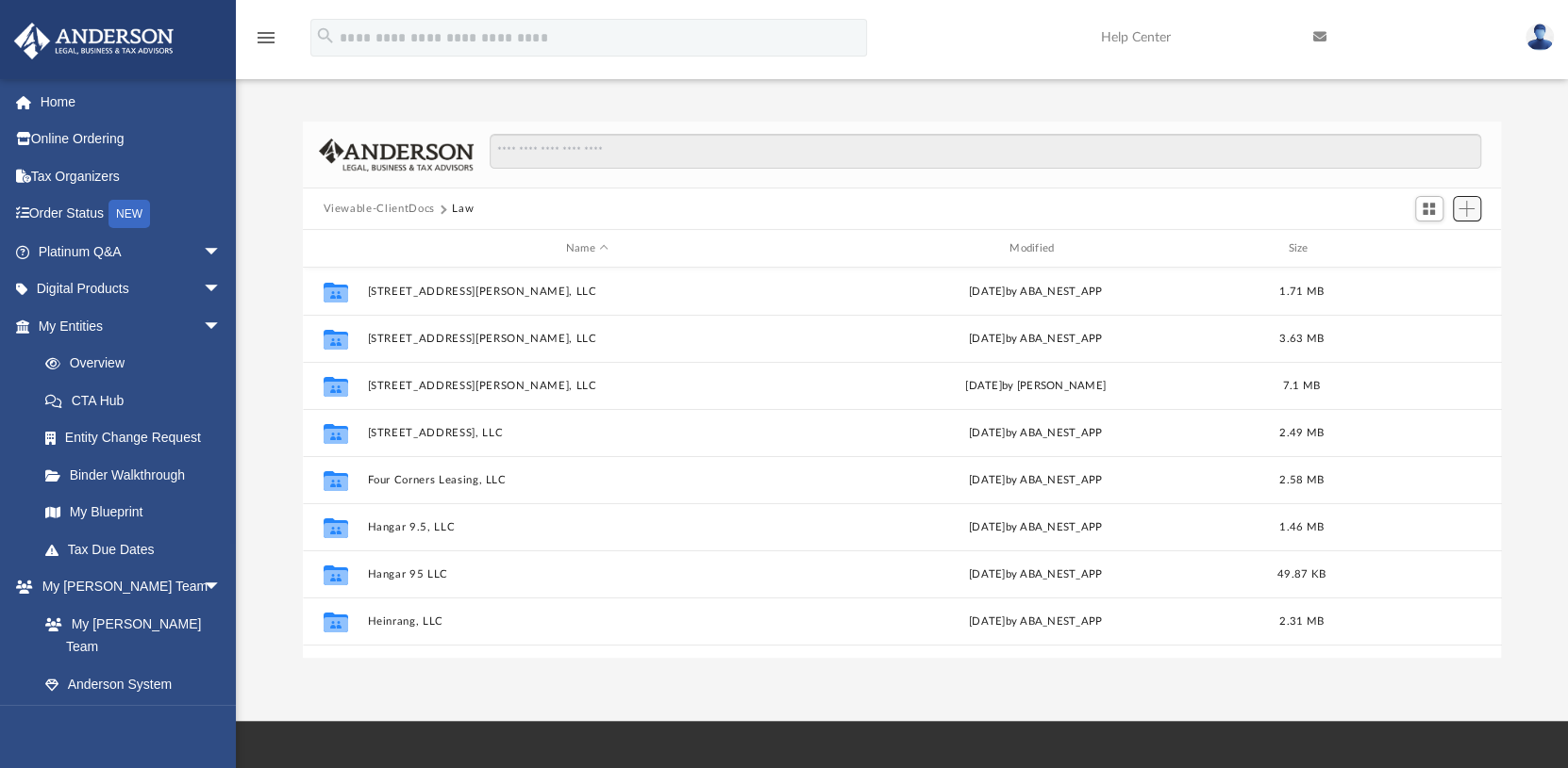
click at [1474, 208] on span "Add" at bounding box center [1466, 208] width 16 height 16
click at [1450, 248] on li "Upload" at bounding box center [1440, 246] width 60 height 19
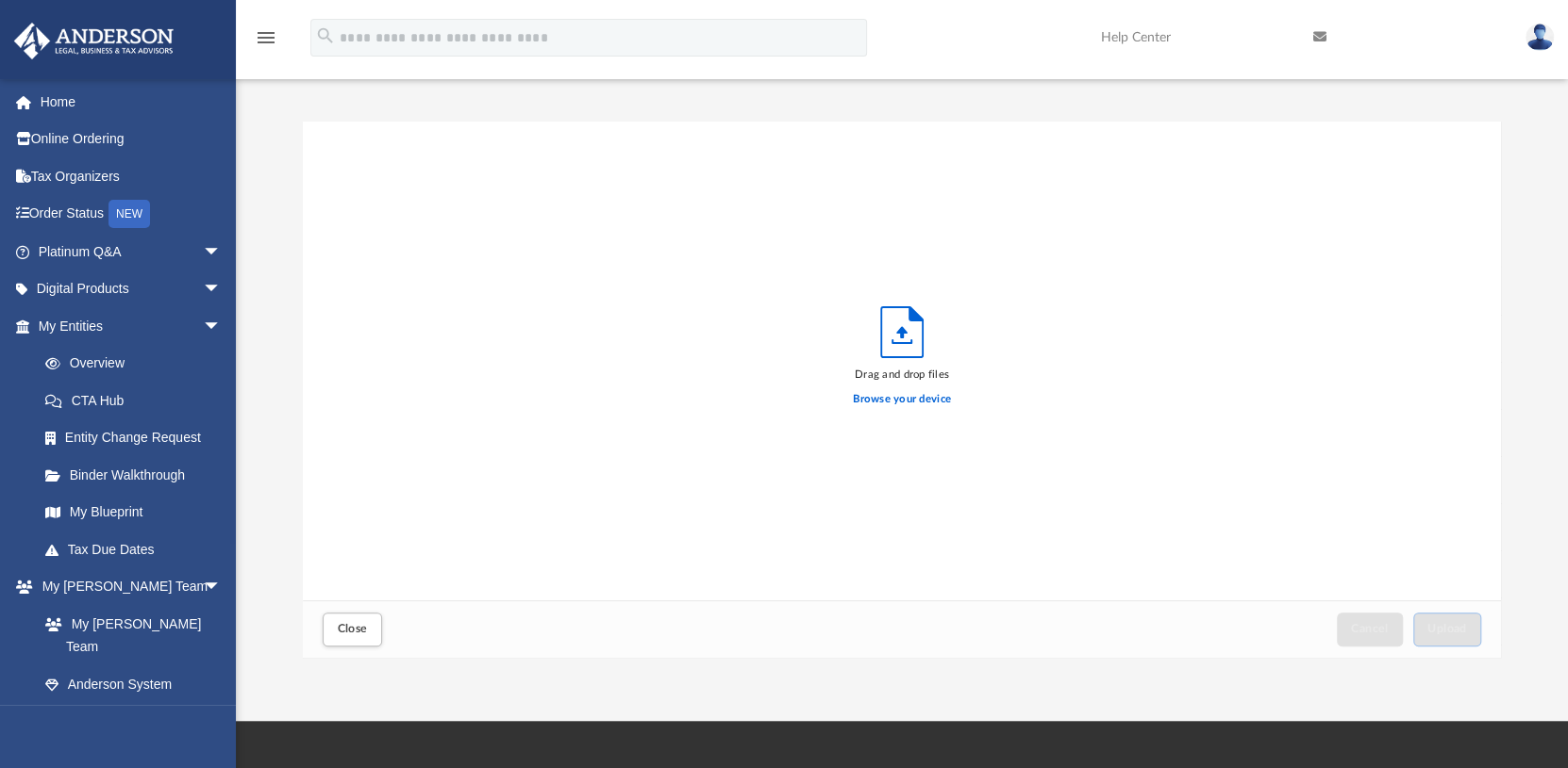
scroll to position [464, 1184]
click at [895, 399] on label "Browse your device" at bounding box center [901, 399] width 98 height 16
click at [0, 0] on input "Browse your device" at bounding box center [0, 0] width 0 height 0
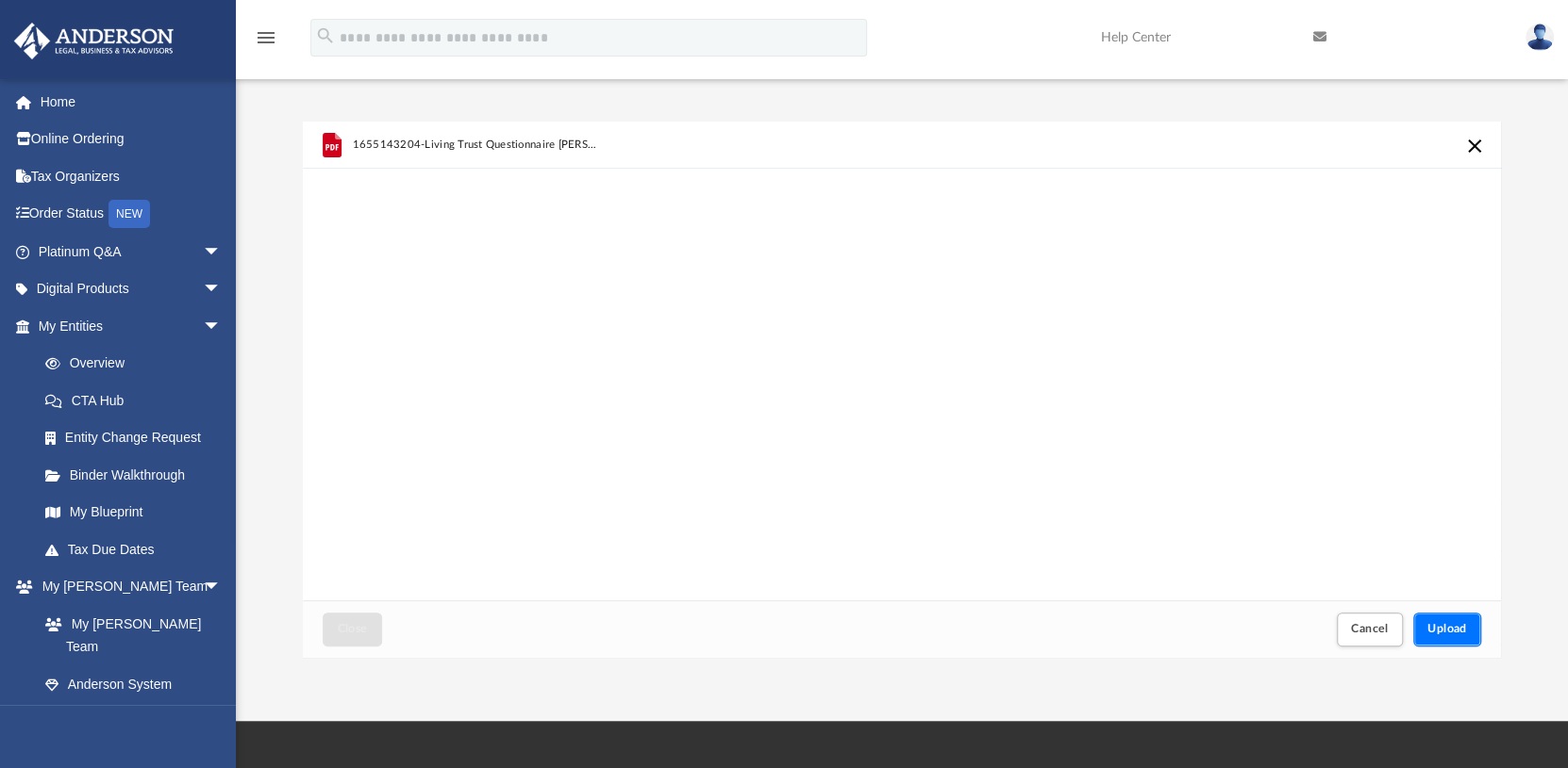
click at [1429, 617] on button "Upload" at bounding box center [1447, 629] width 68 height 33
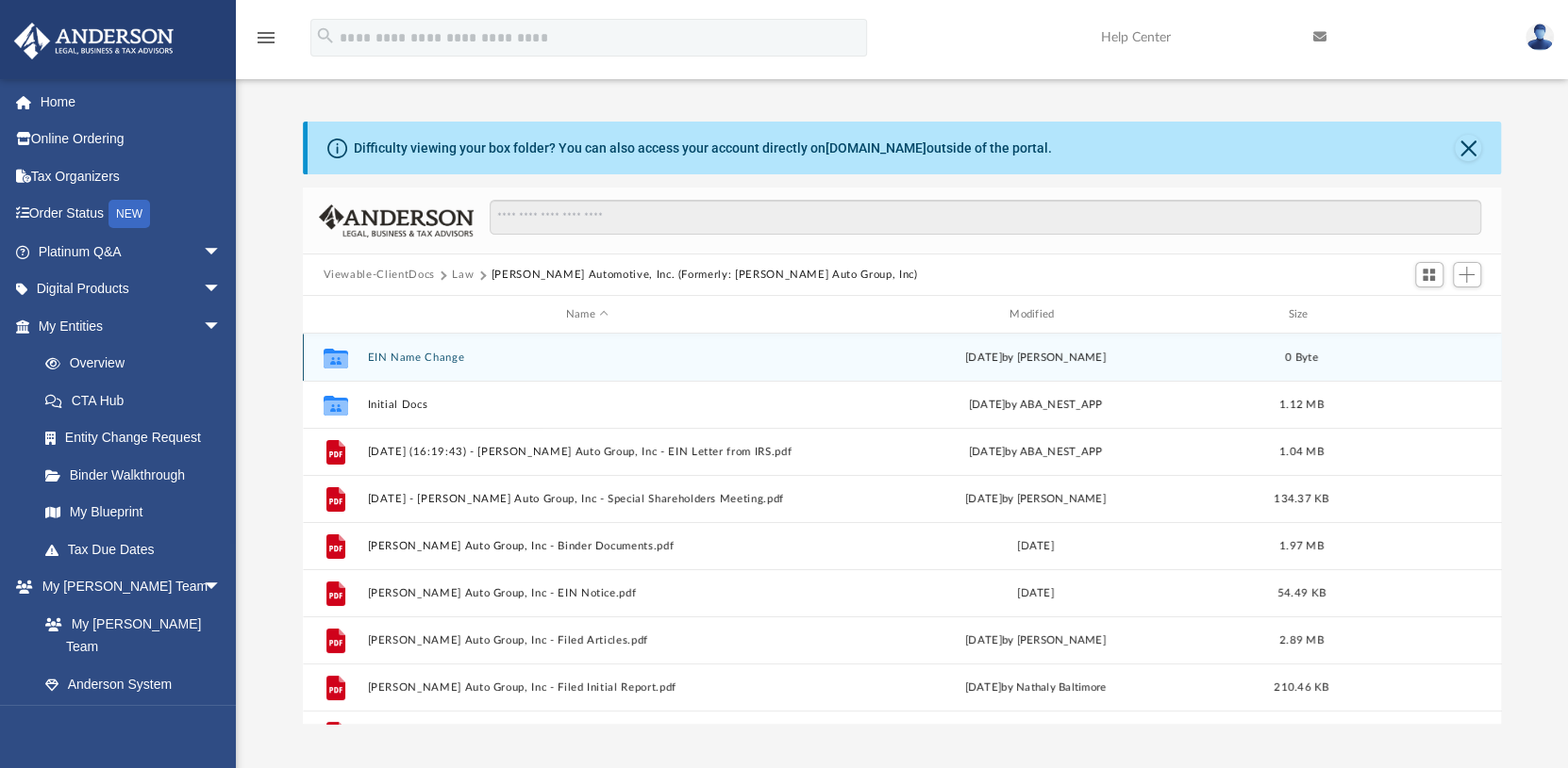
click at [506, 367] on div "Collaborated Folder EIN Name Change Wed Jun 25 2025 by Alfredo Cicena 0 Byte" at bounding box center [902, 357] width 1199 height 48
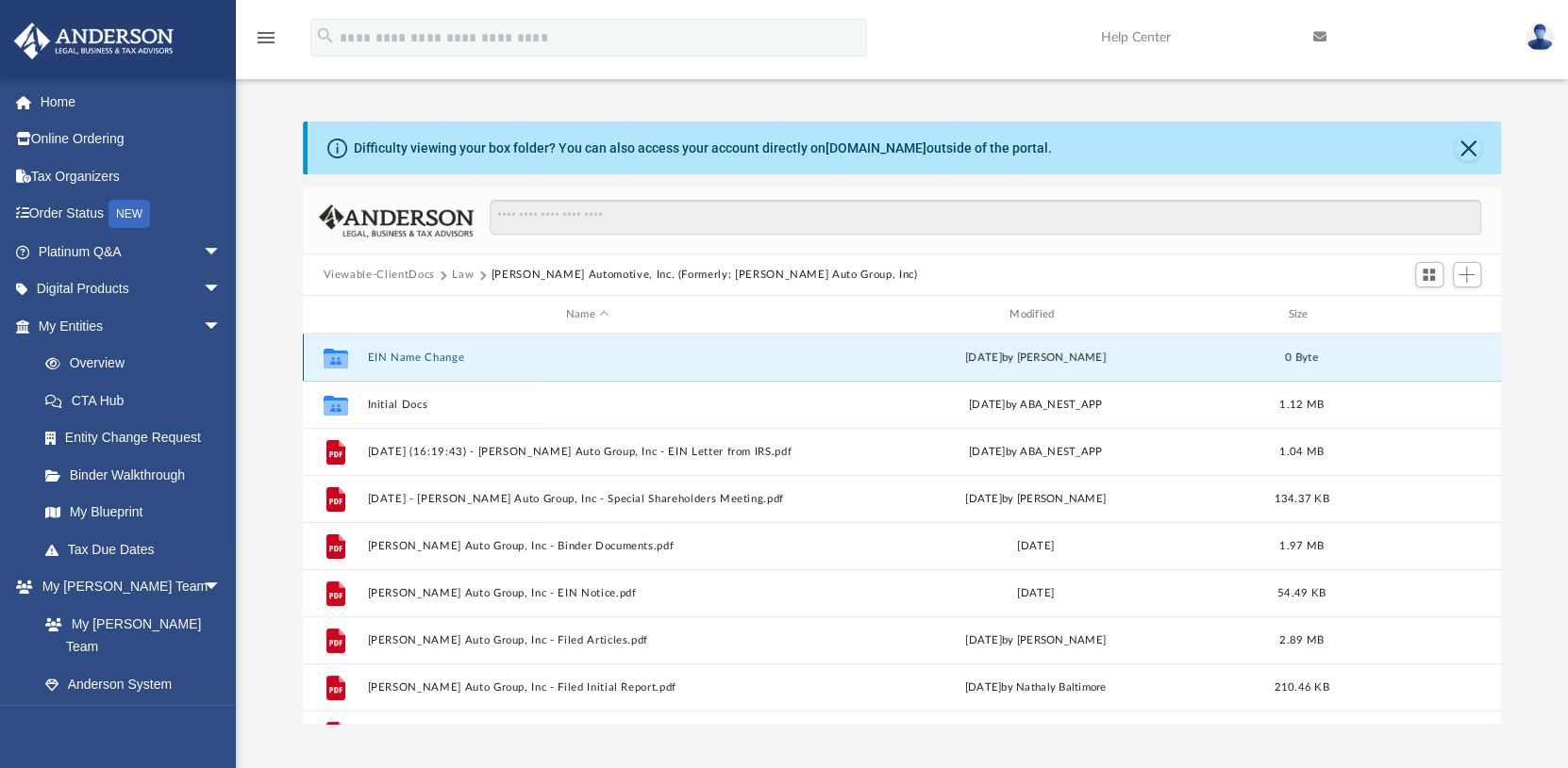
click at [444, 356] on button "EIN Name Change" at bounding box center [586, 358] width 440 height 13
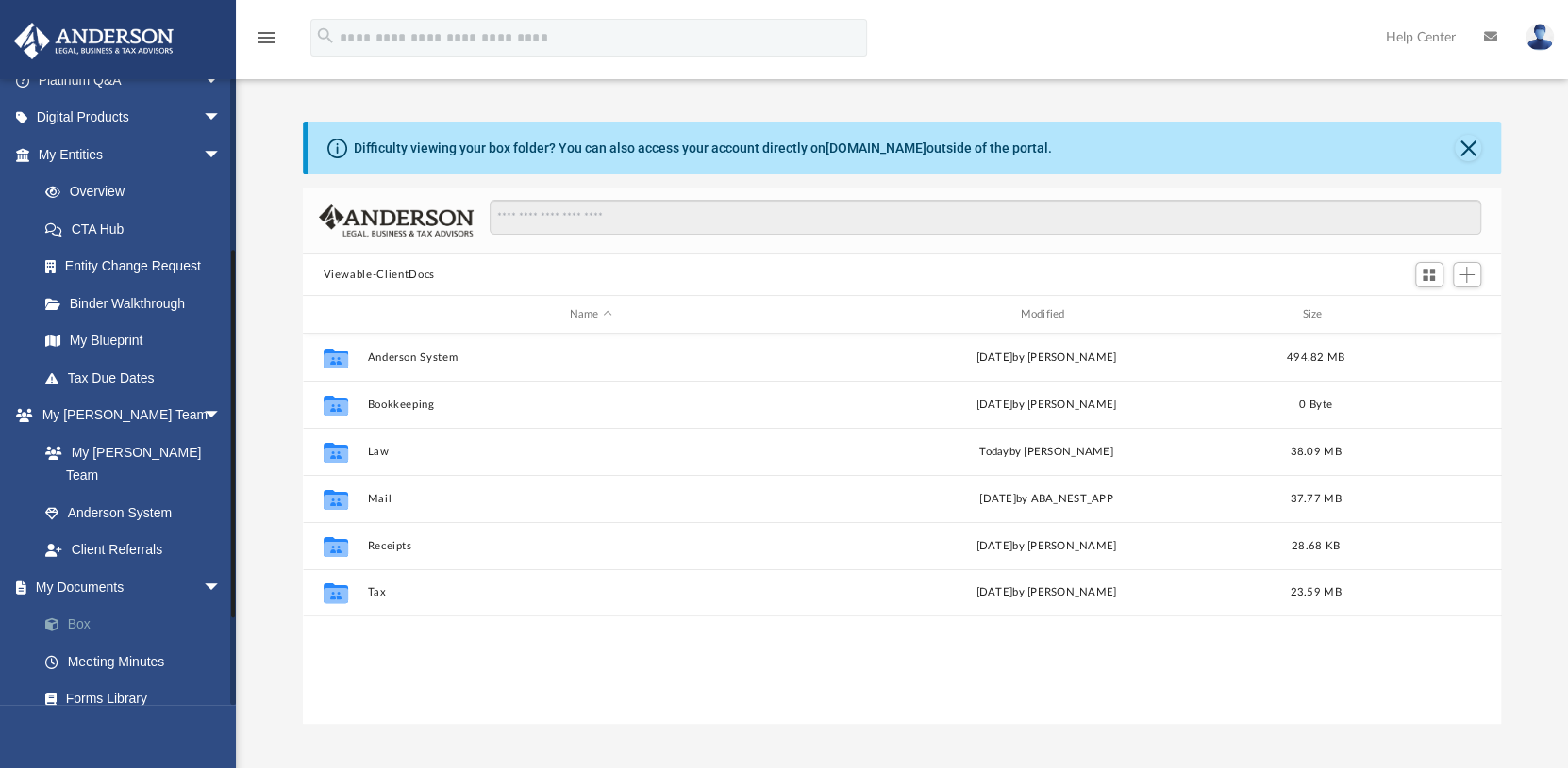
scroll to position [283, 0]
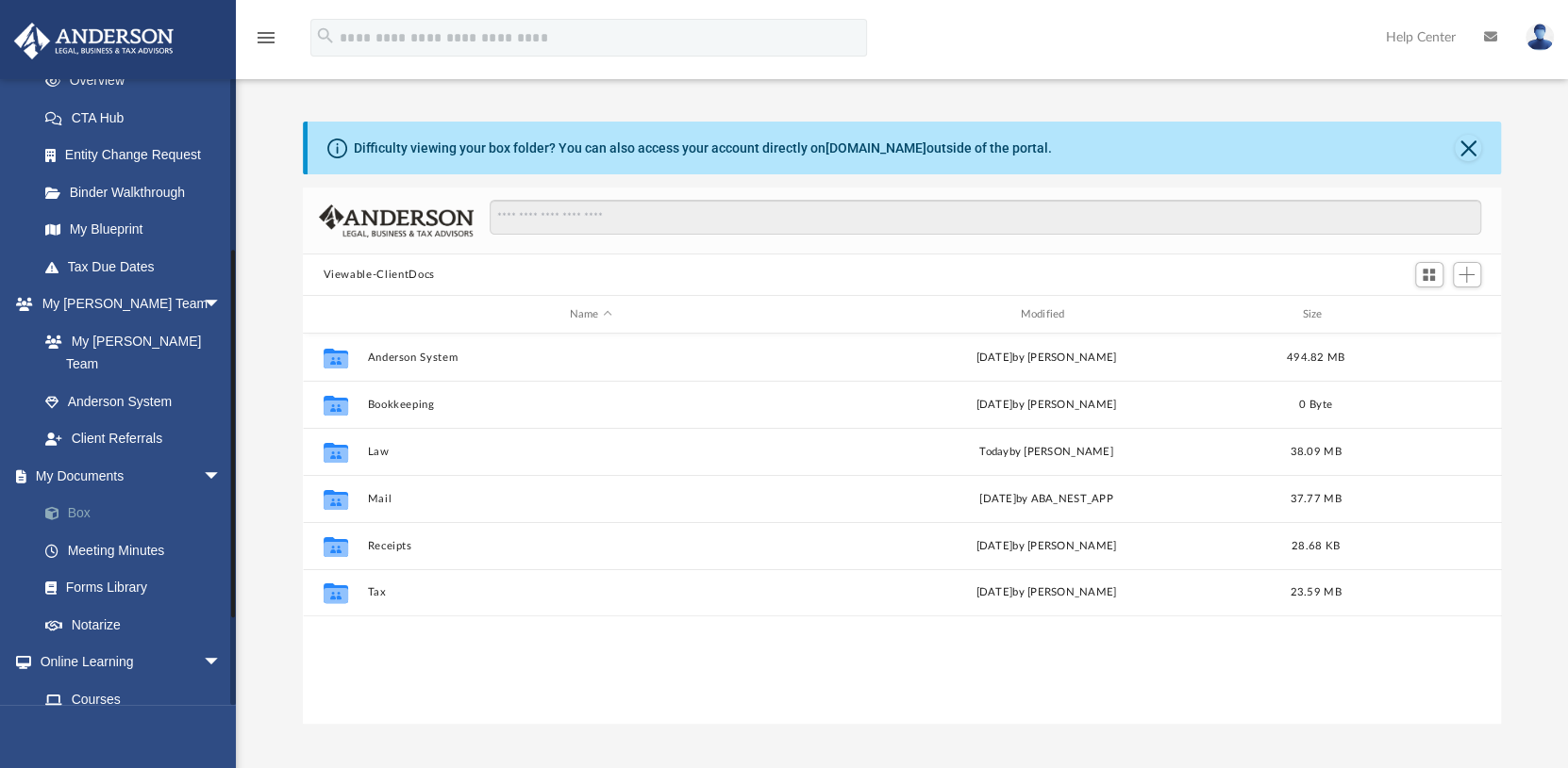
click at [78, 495] on link "Box" at bounding box center [138, 513] width 223 height 38
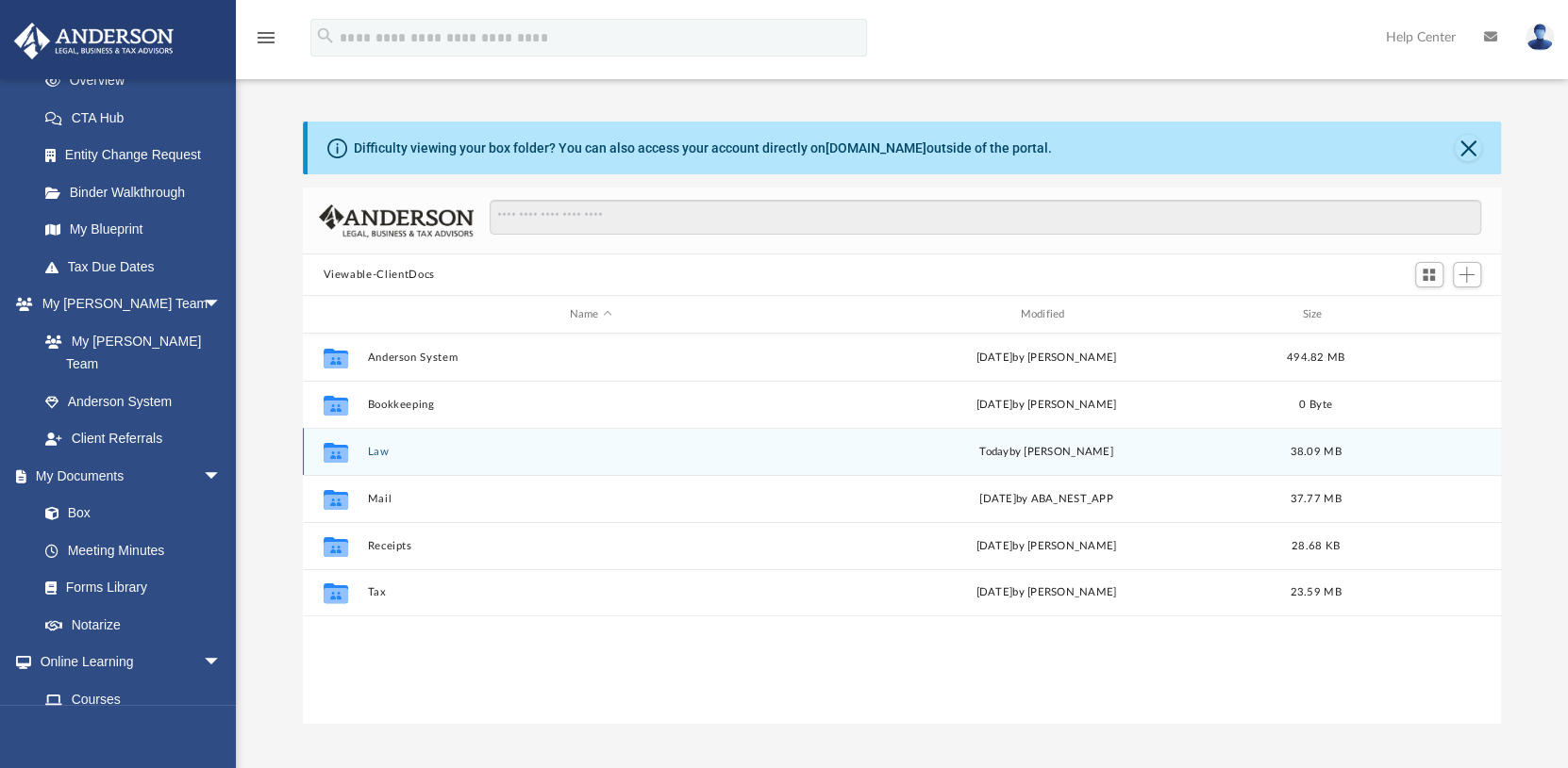
click at [388, 452] on button "Law" at bounding box center [590, 452] width 447 height 13
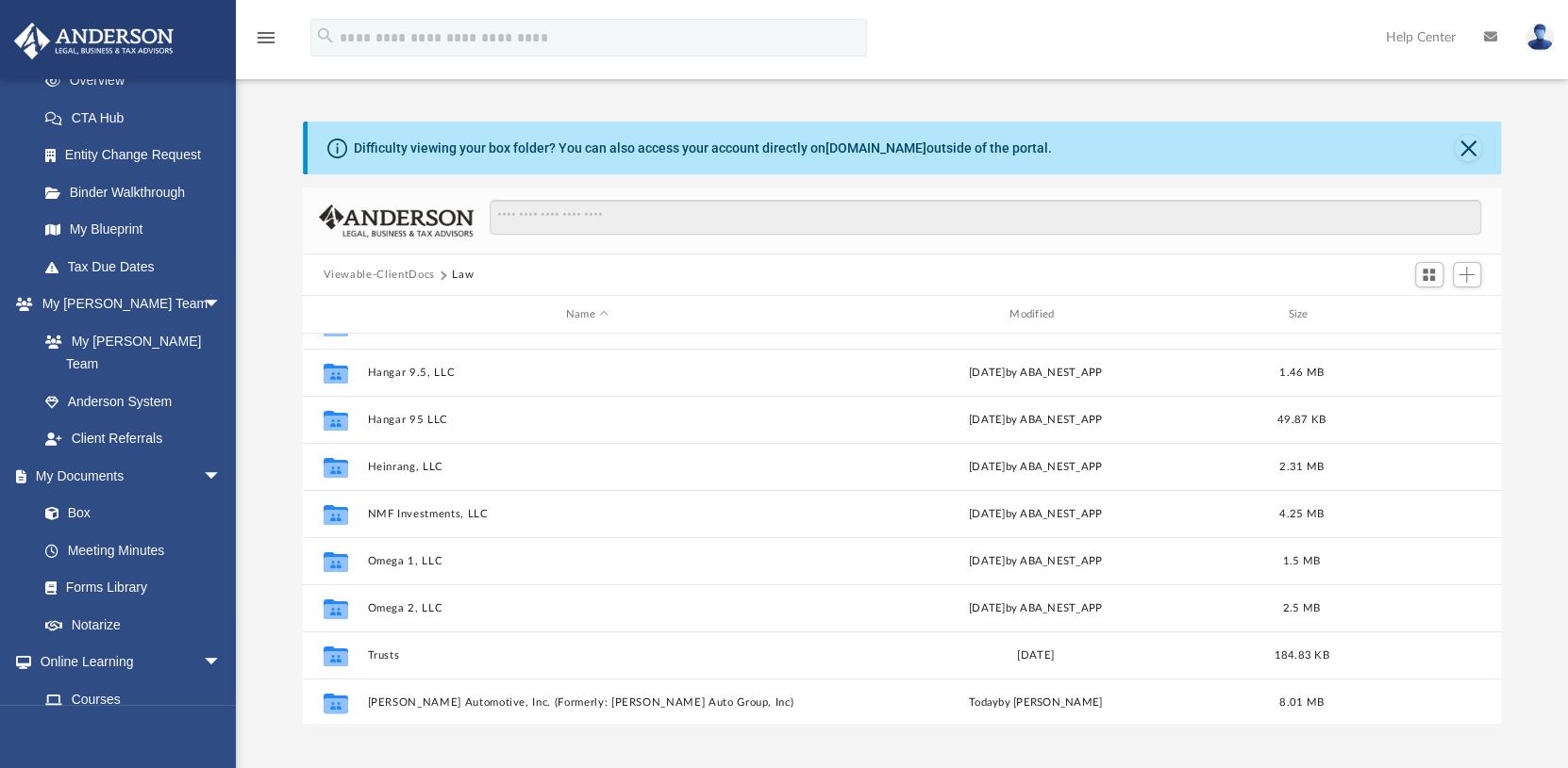
scroll to position [175, 0]
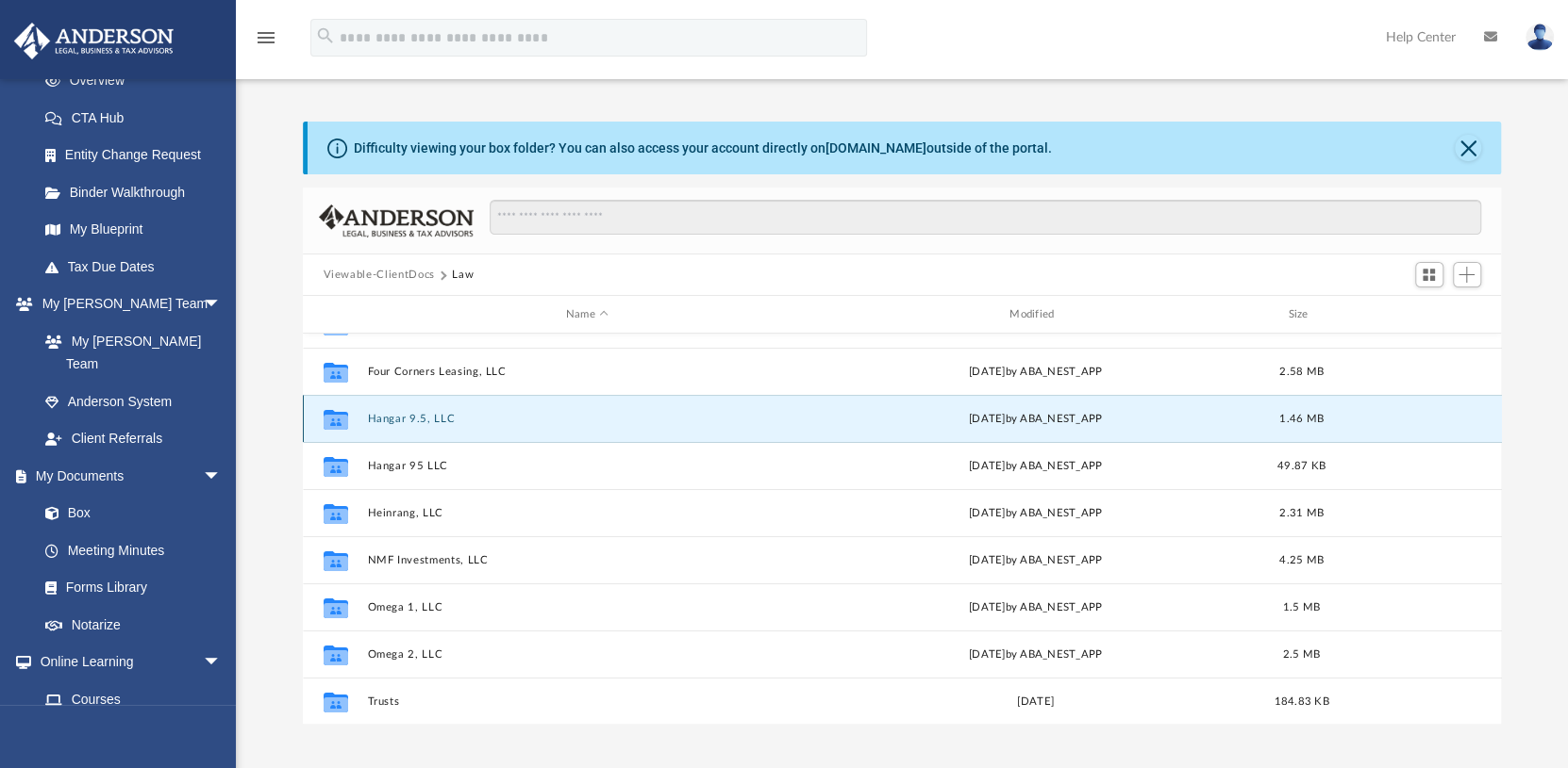
click at [441, 415] on button "Hangar 9.5, LLC" at bounding box center [586, 419] width 440 height 13
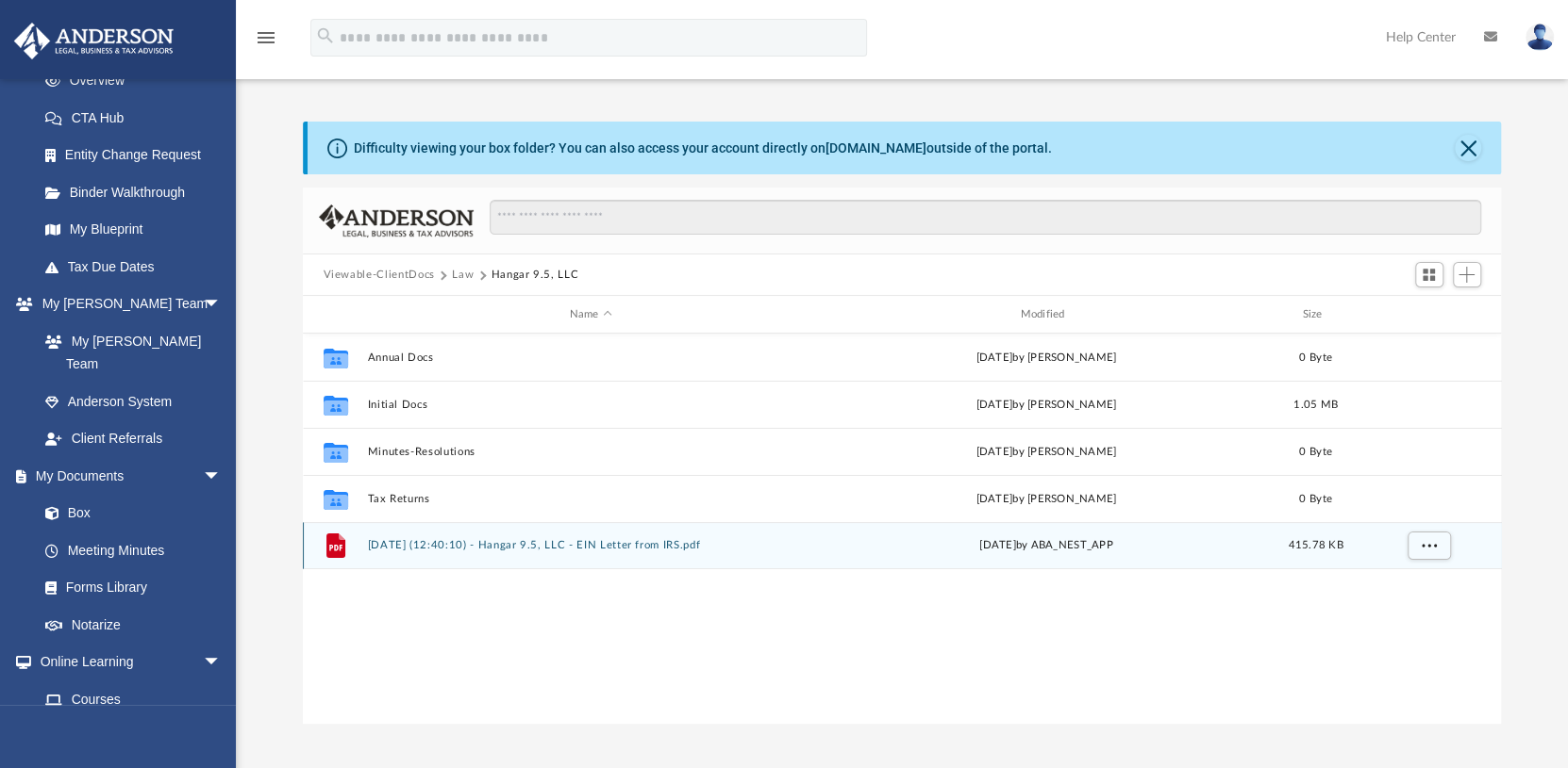
click at [684, 544] on button "2025.02.27 (12:40:10) - Hangar 9.5, LLC - EIN Letter from IRS.pdf" at bounding box center [590, 545] width 447 height 13
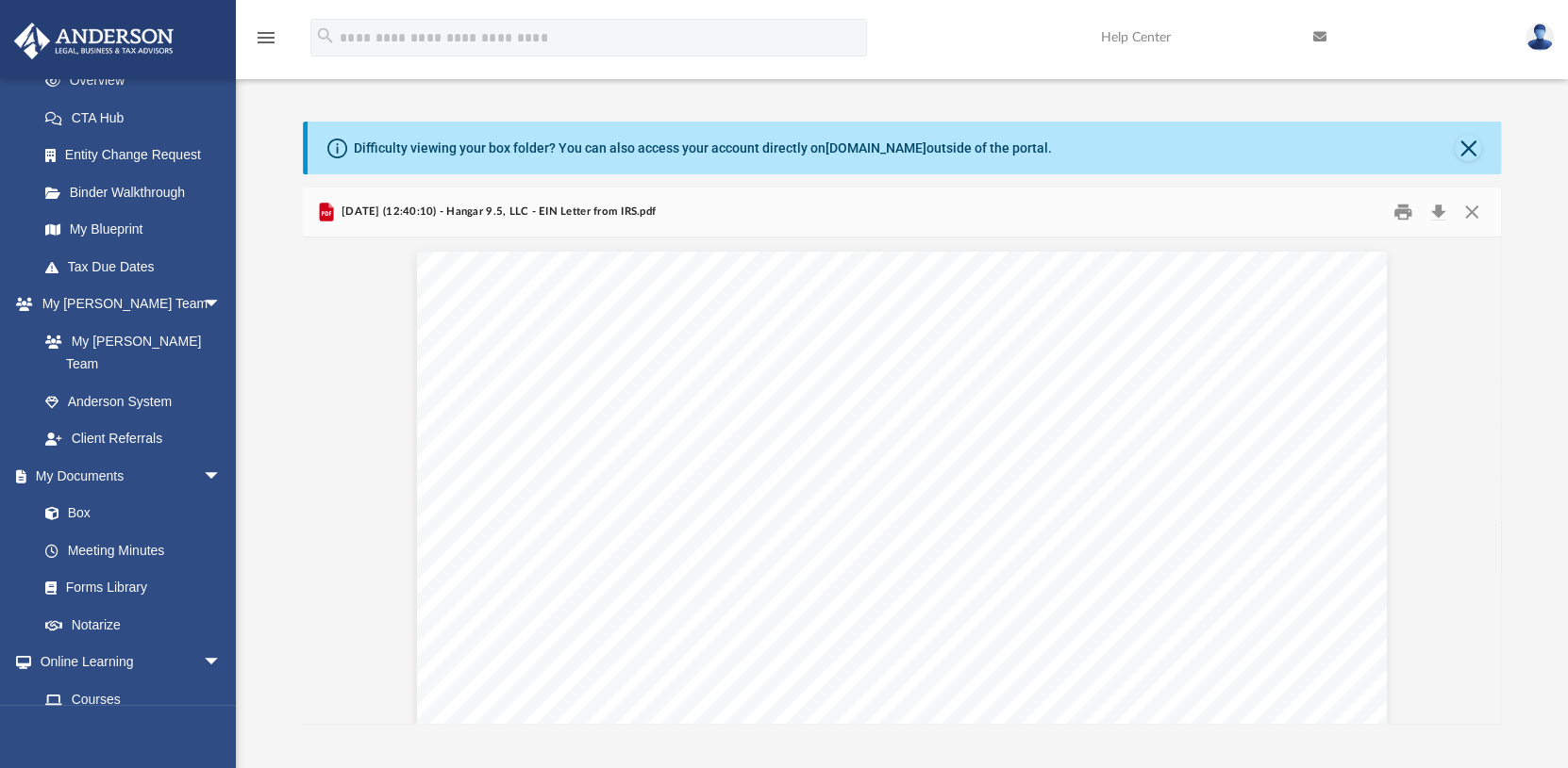
scroll to position [118, 0]
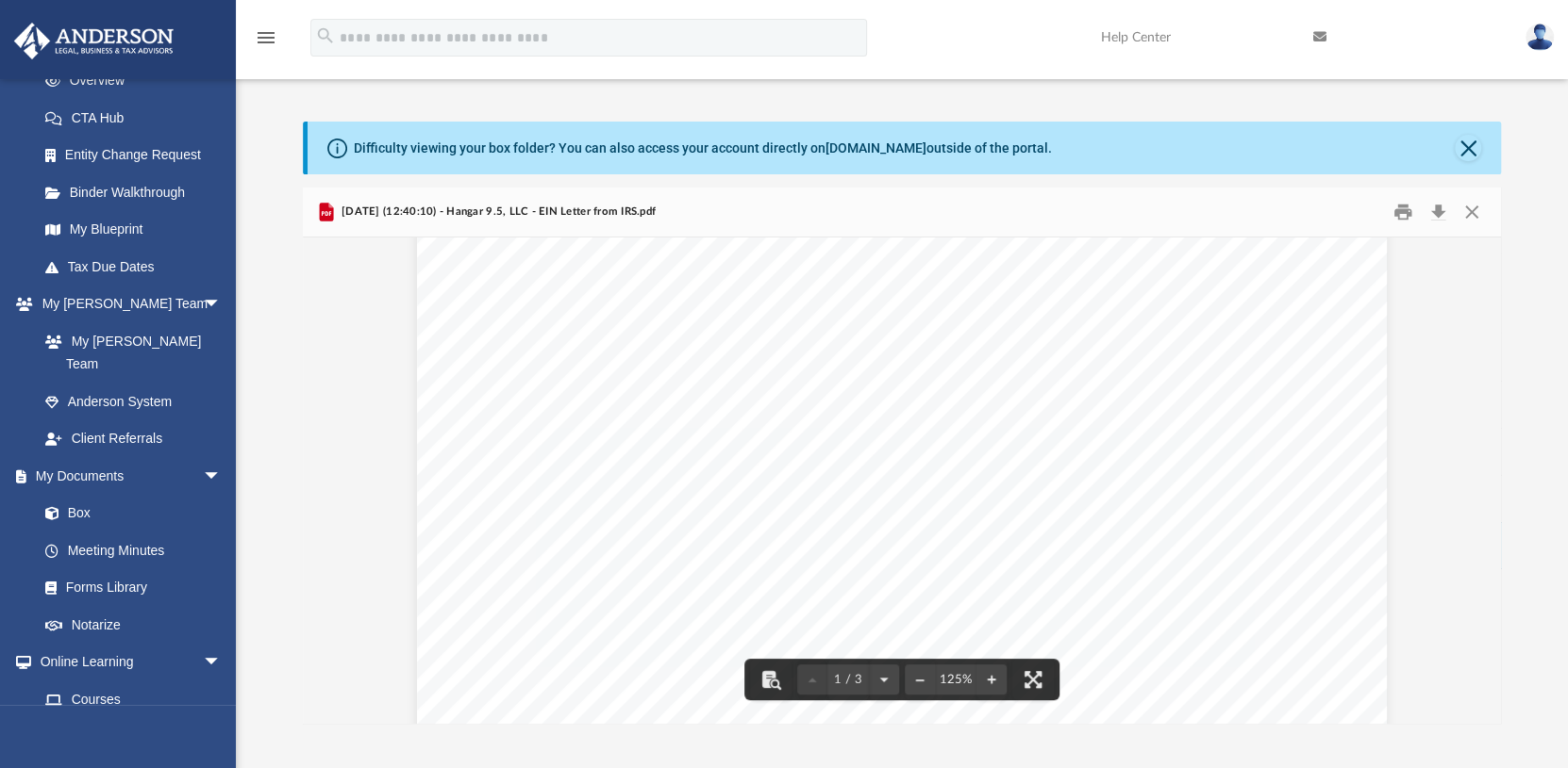
drag, startPoint x: 789, startPoint y: 469, endPoint x: 670, endPoint y: 441, distance: 122.2
click at [671, 443] on div "Page 1" at bounding box center [901, 754] width 969 height 1244
